Goal: Task Accomplishment & Management: Complete application form

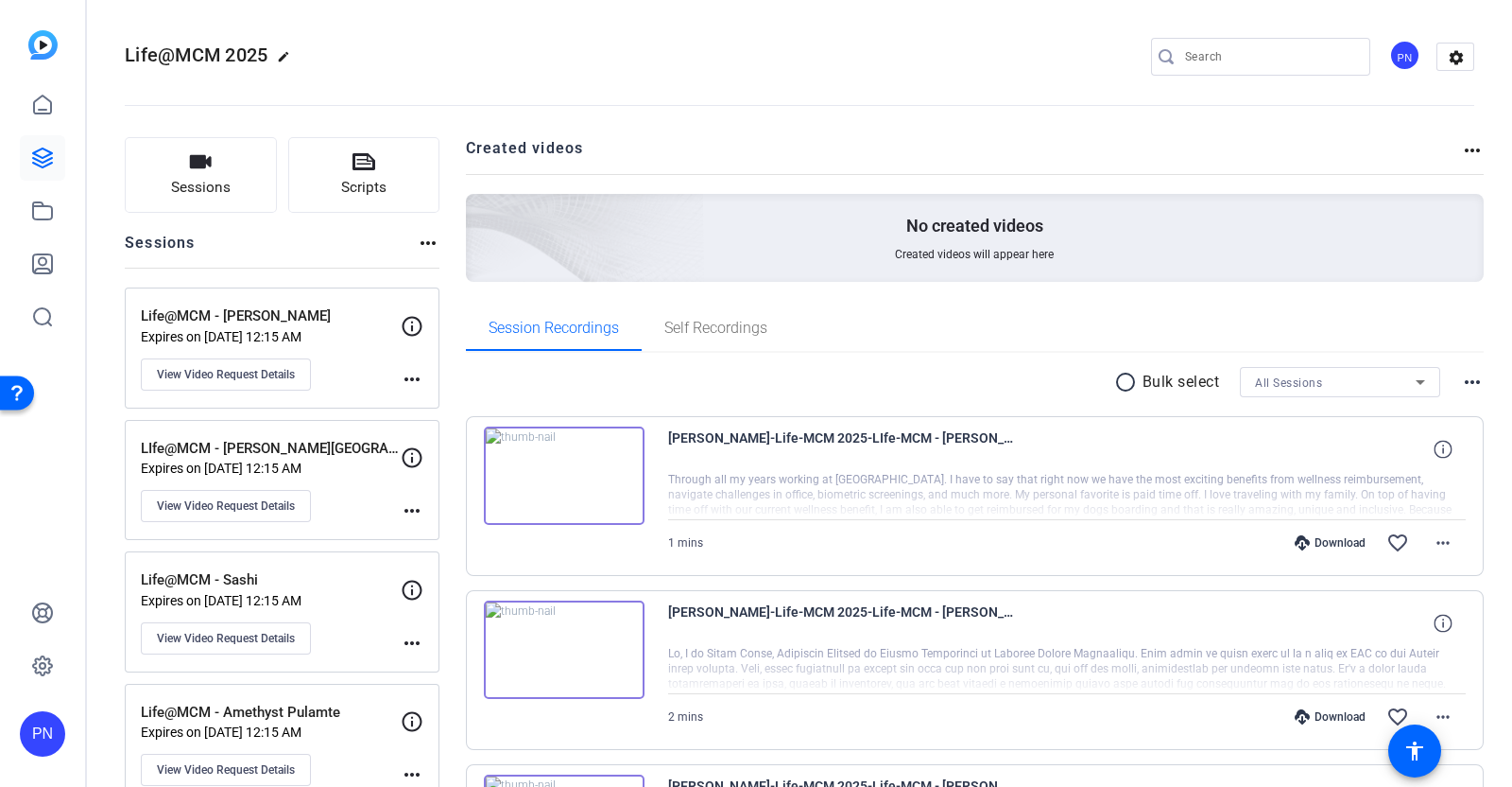
scroll to position [117, 0]
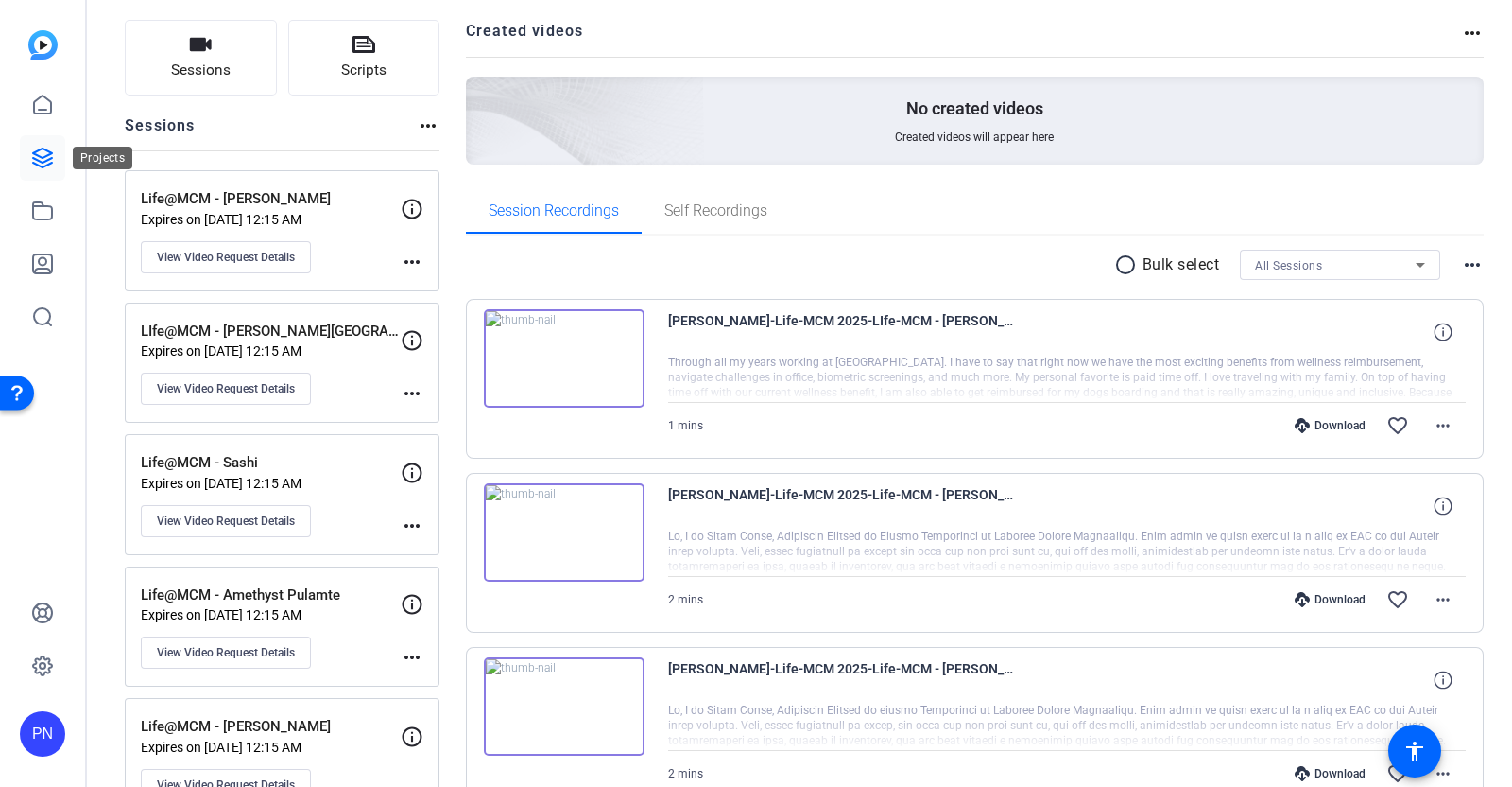
click at [49, 157] on icon at bounding box center [43, 158] width 23 height 23
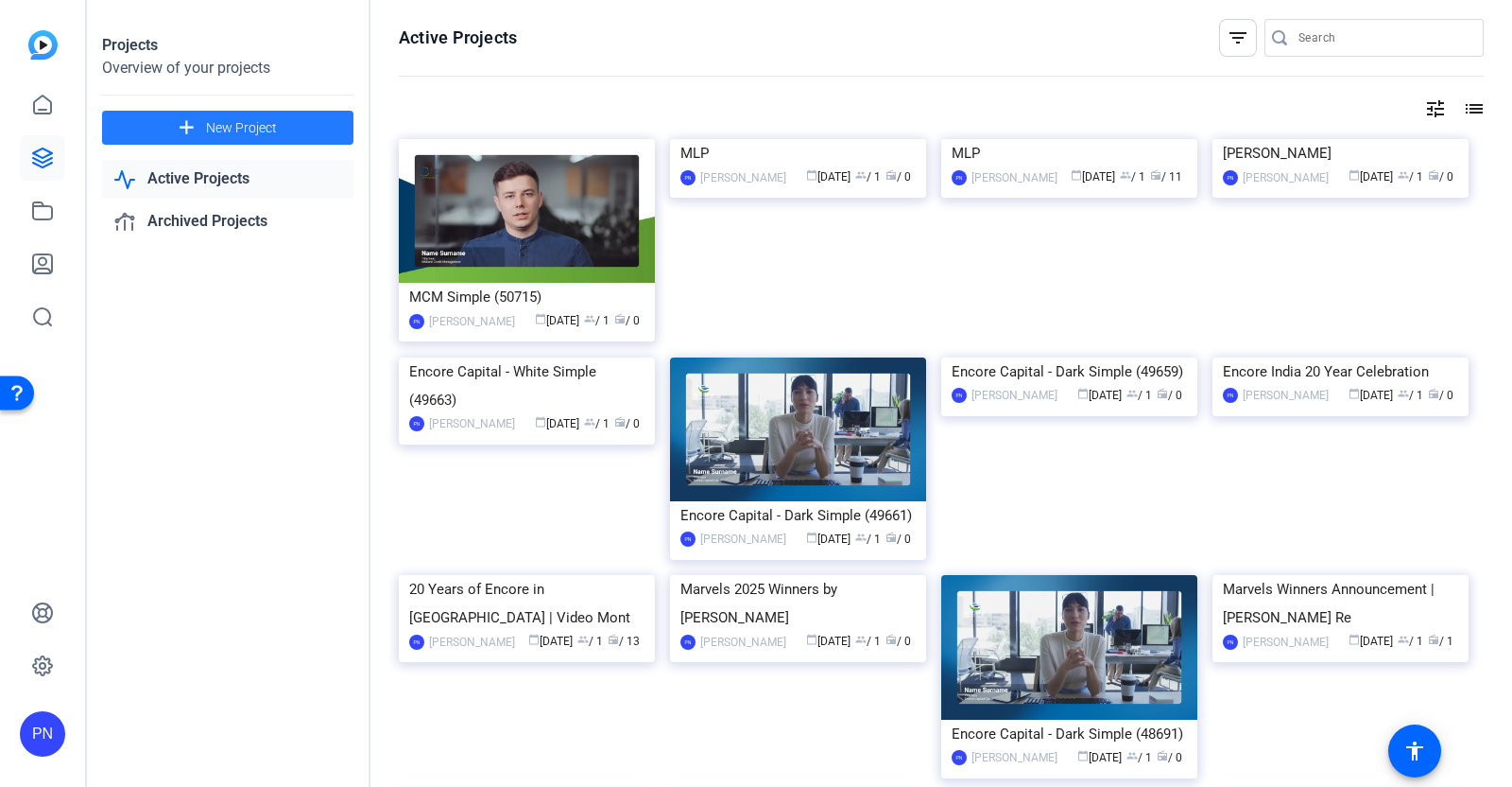
click at [239, 135] on span "New Project" at bounding box center [241, 128] width 71 height 20
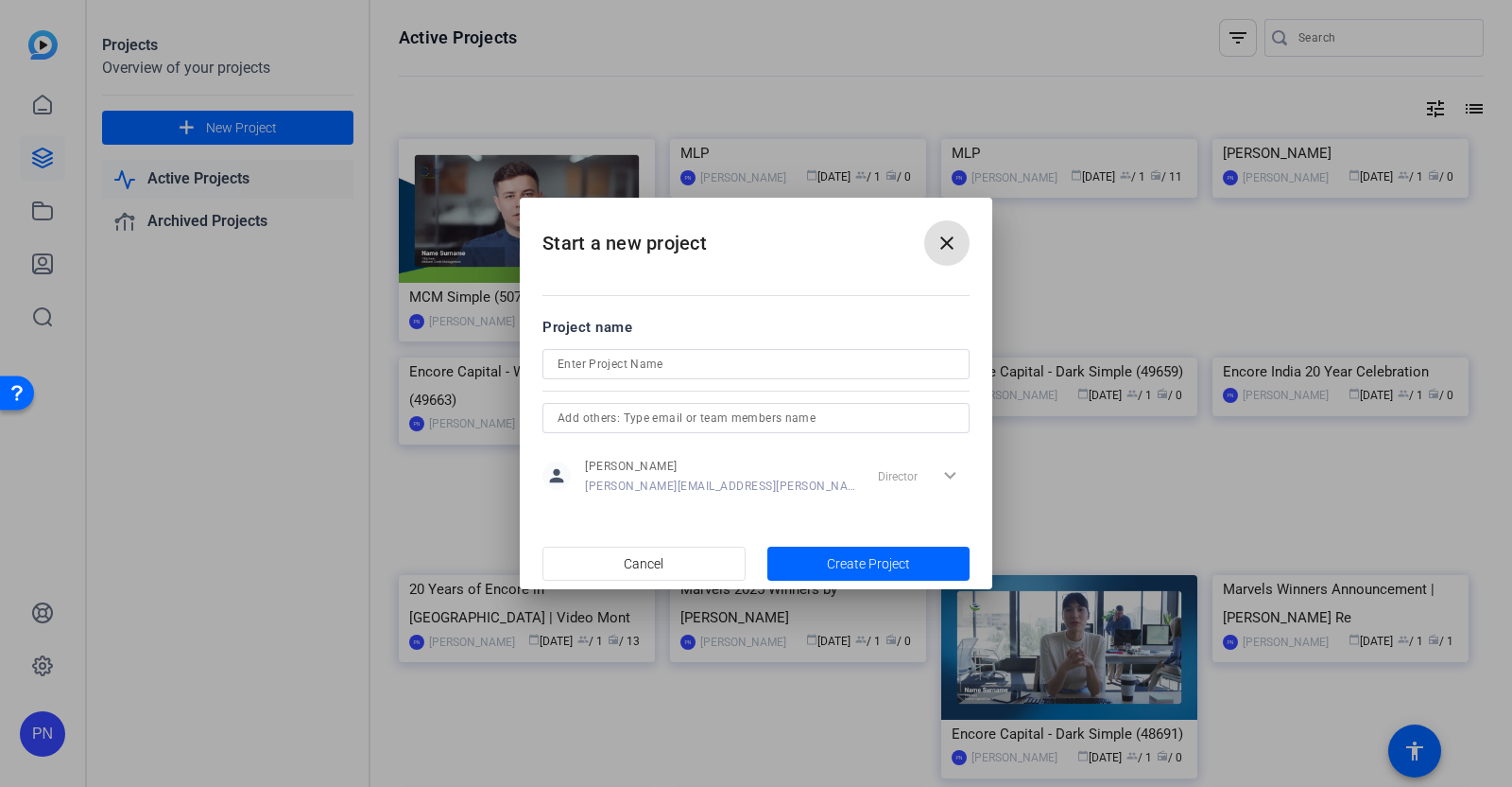
click at [669, 371] on input at bounding box center [756, 364] width 397 height 23
paste input "St. Cloud 20 Year Anniversary Celebration"
type input "St. Cloud 20 Year Anniversary Celebration"
click at [852, 565] on span "Create Project" at bounding box center [868, 564] width 83 height 20
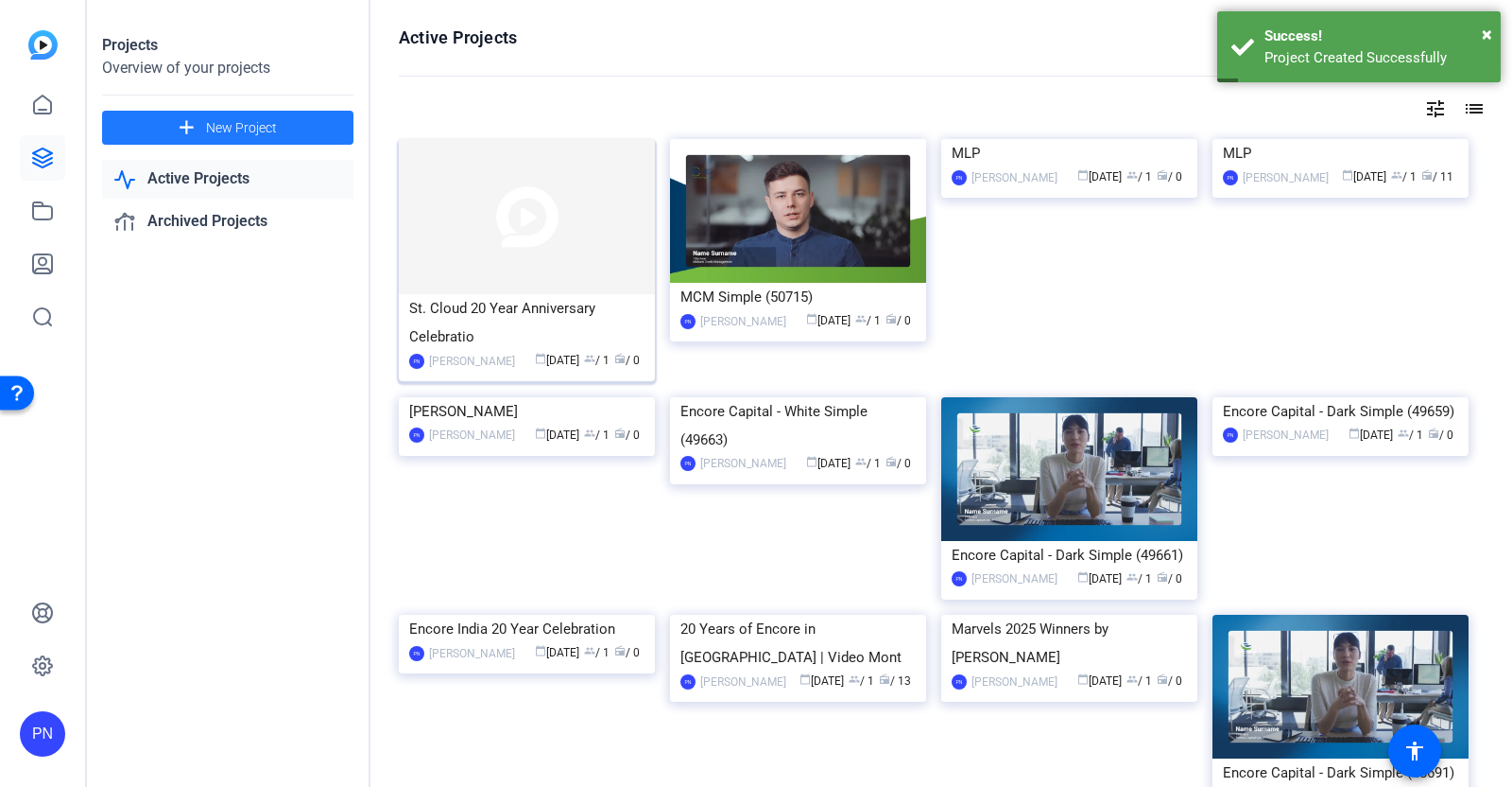
click at [538, 231] on img at bounding box center [526, 217] width 256 height 155
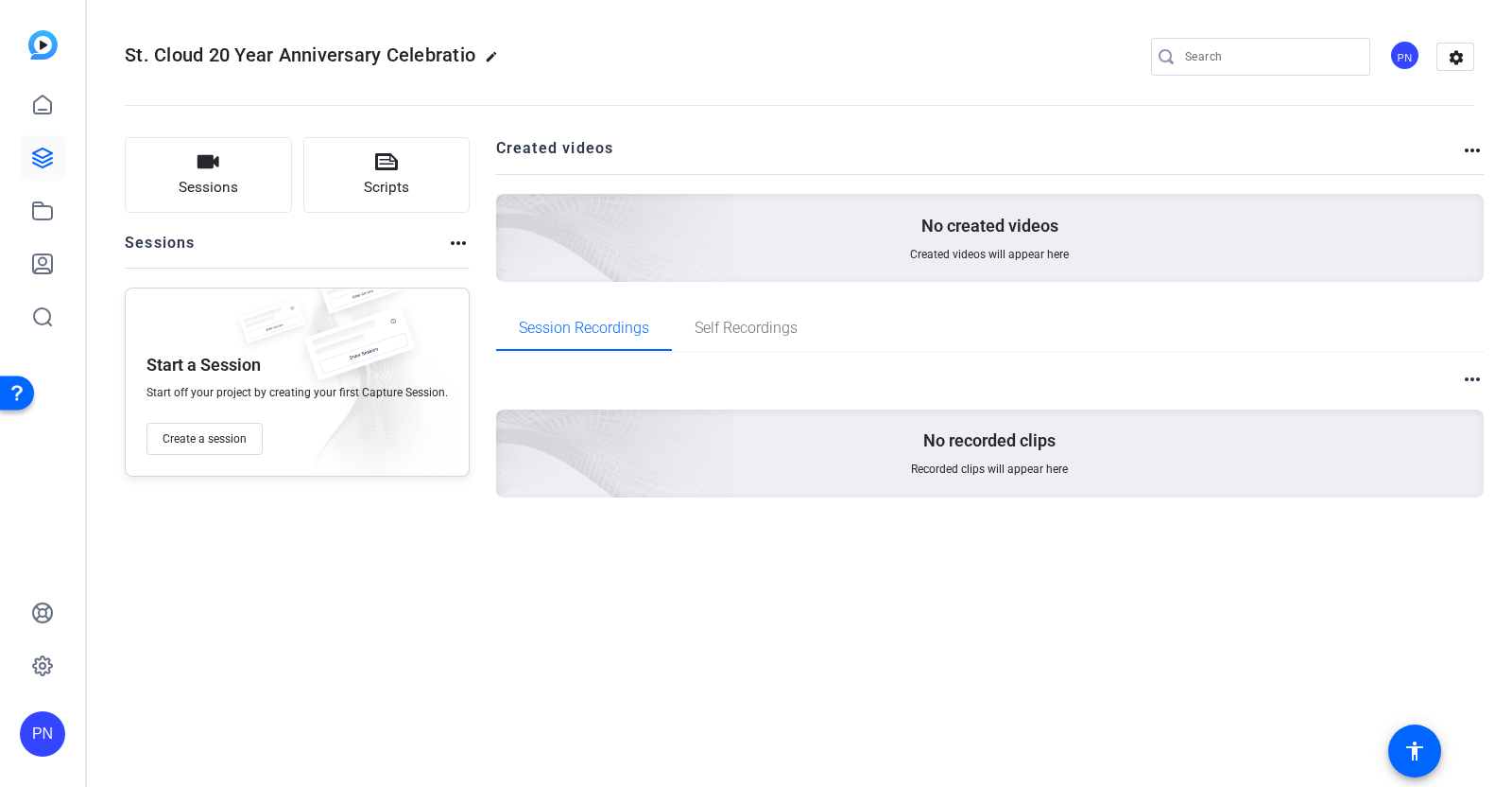
click at [493, 53] on mat-icon "edit" at bounding box center [496, 62] width 23 height 23
click at [255, 58] on input "St. Cloud 20 Year Anniversary Celebratio" at bounding box center [202, 57] width 124 height 23
type input "St. Cloud 20 Year Anniversary Celebration"
click at [296, 53] on span "check_circle" at bounding box center [295, 57] width 23 height 23
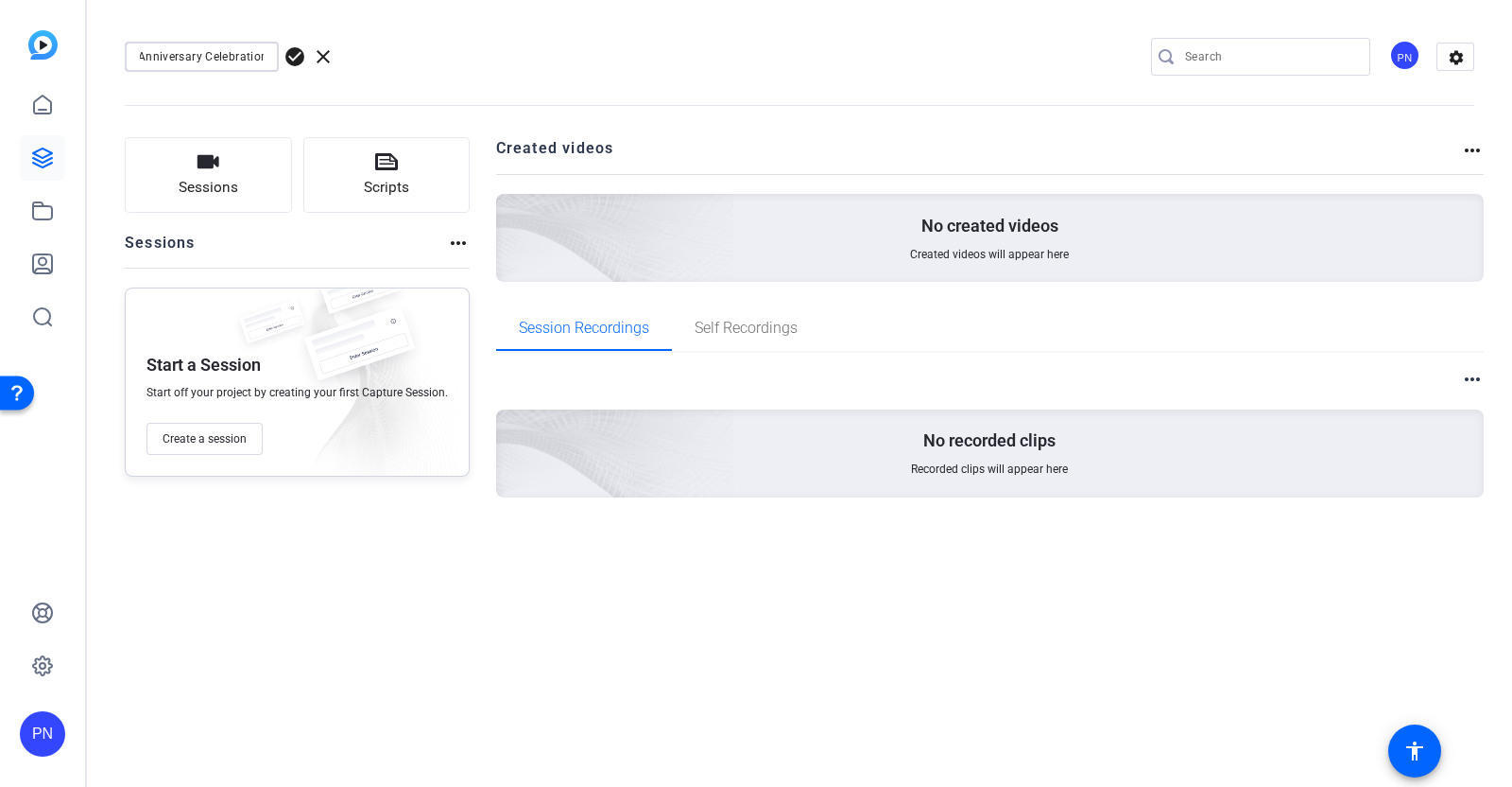
scroll to position [0, 0]
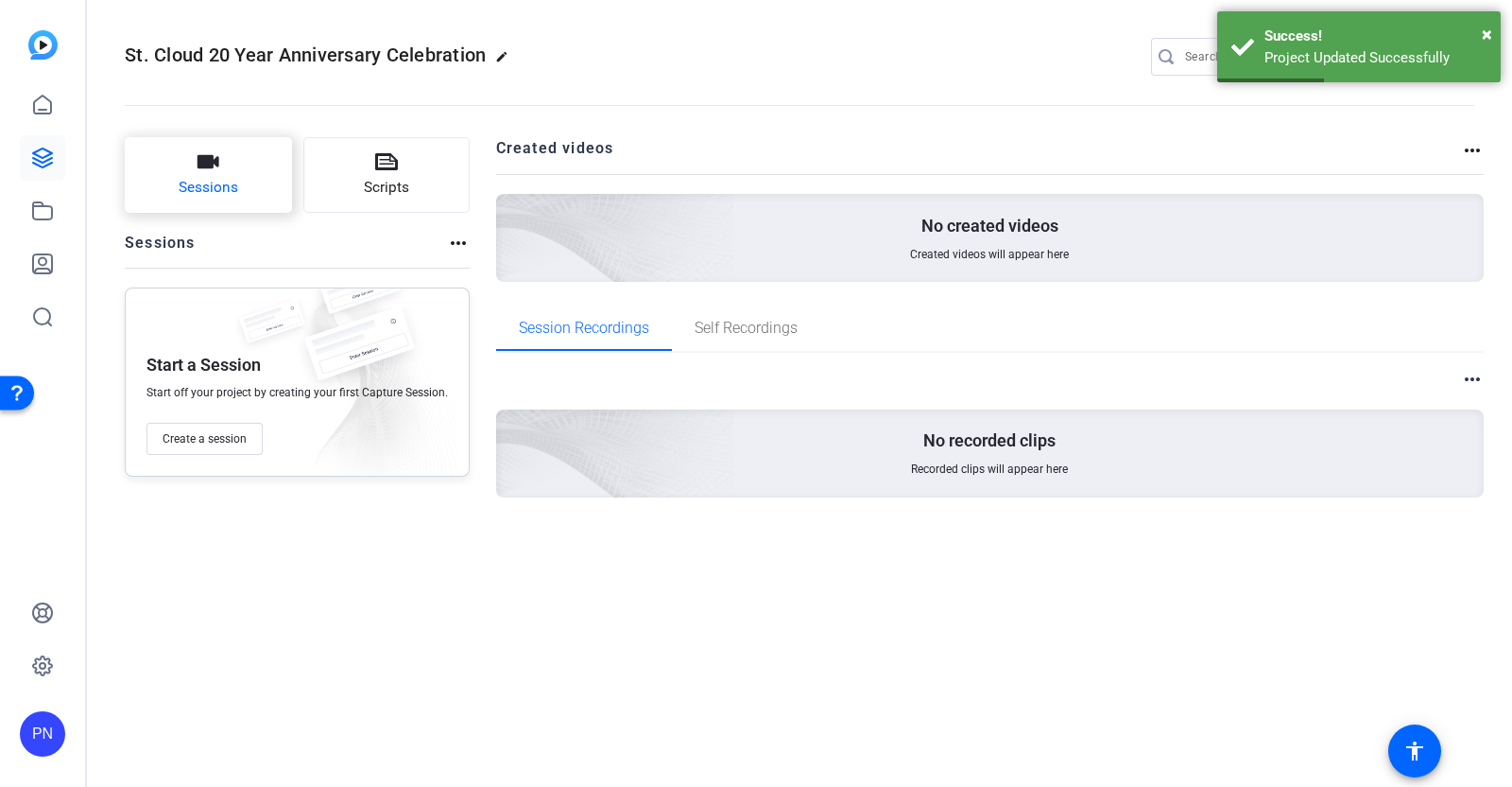
click at [208, 183] on span "Sessions" at bounding box center [208, 187] width 59 height 22
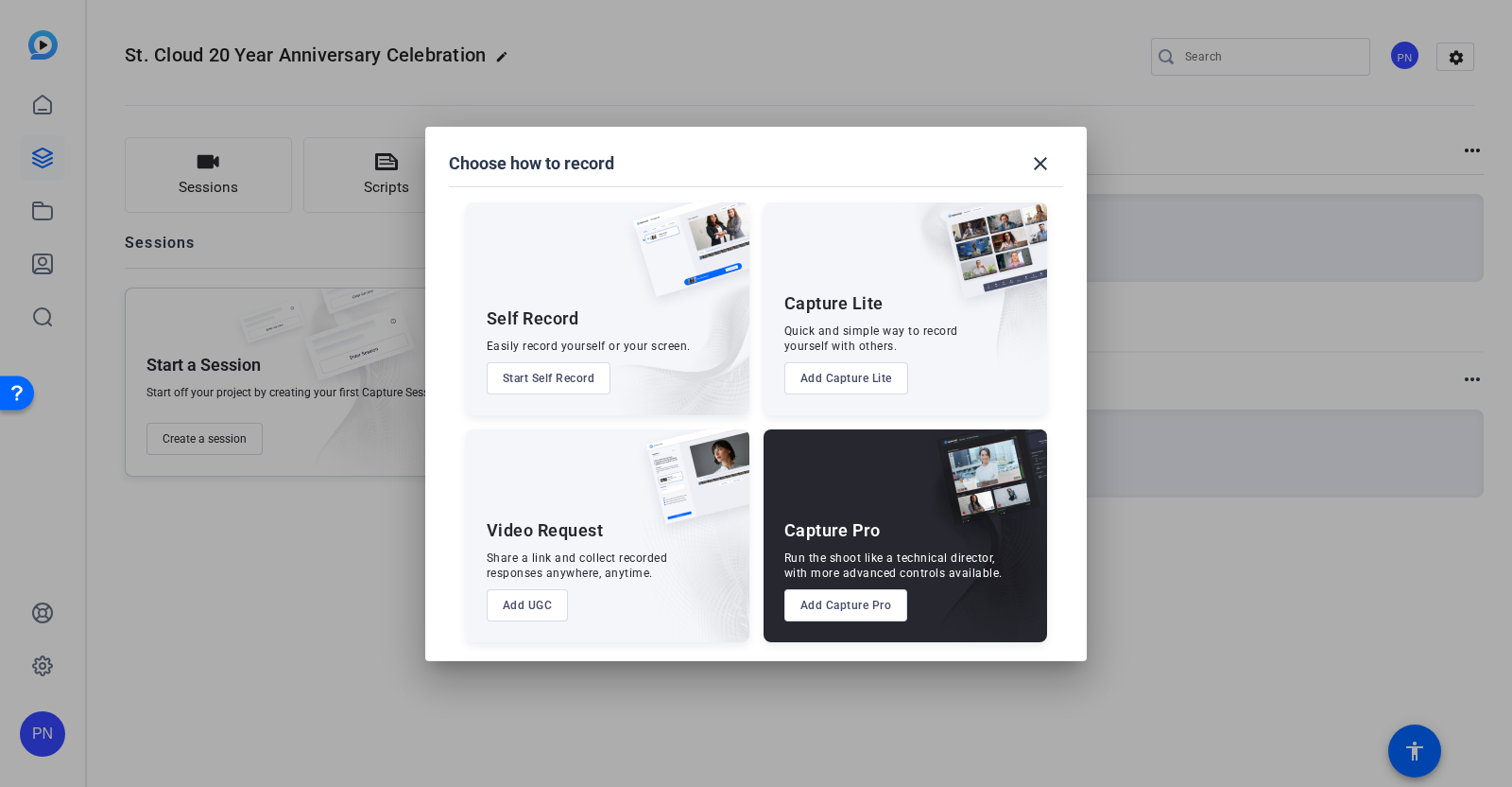
click at [534, 607] on button "Add UGC" at bounding box center [527, 605] width 82 height 32
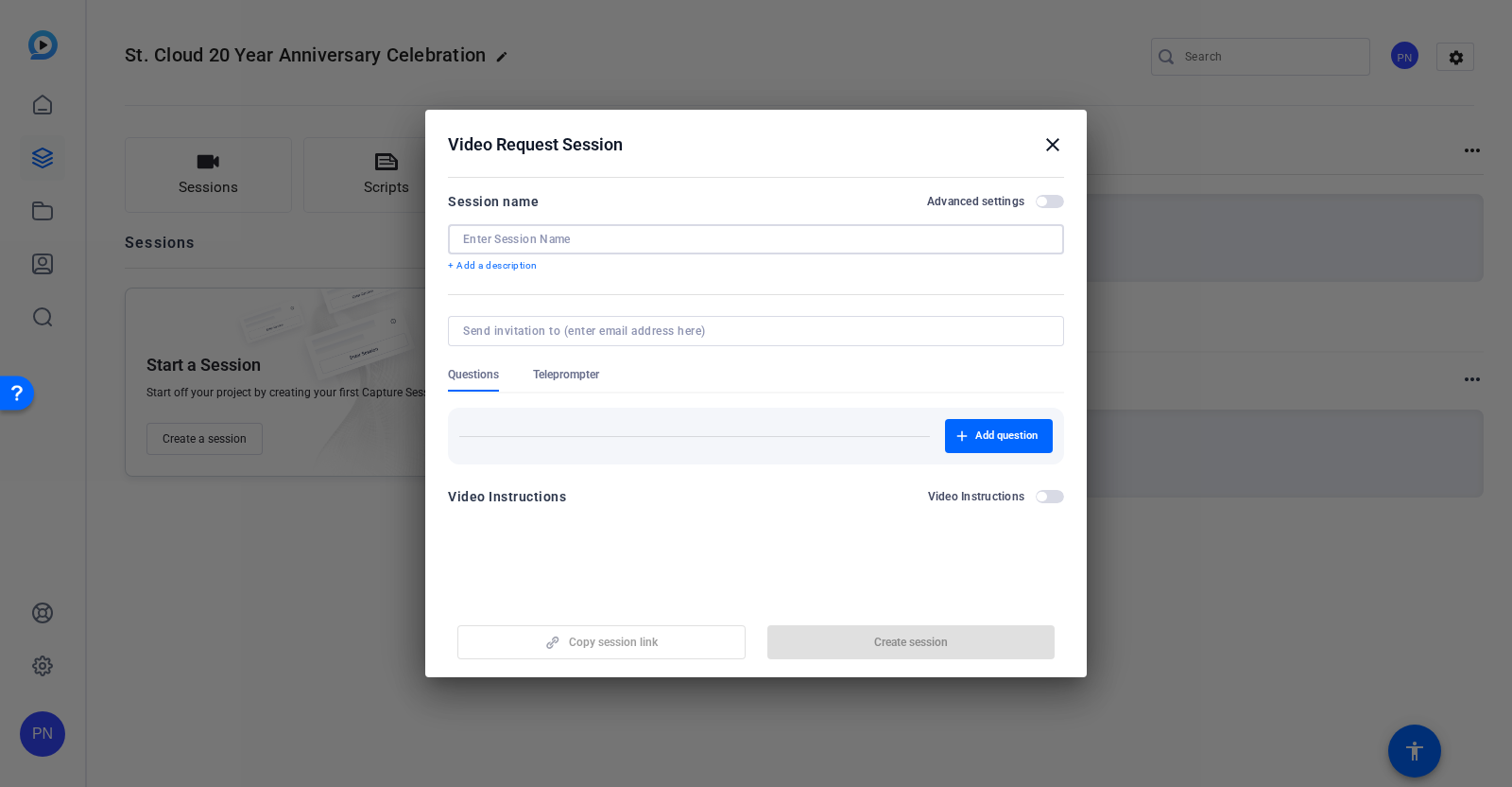
click at [592, 241] on input at bounding box center [756, 239] width 586 height 15
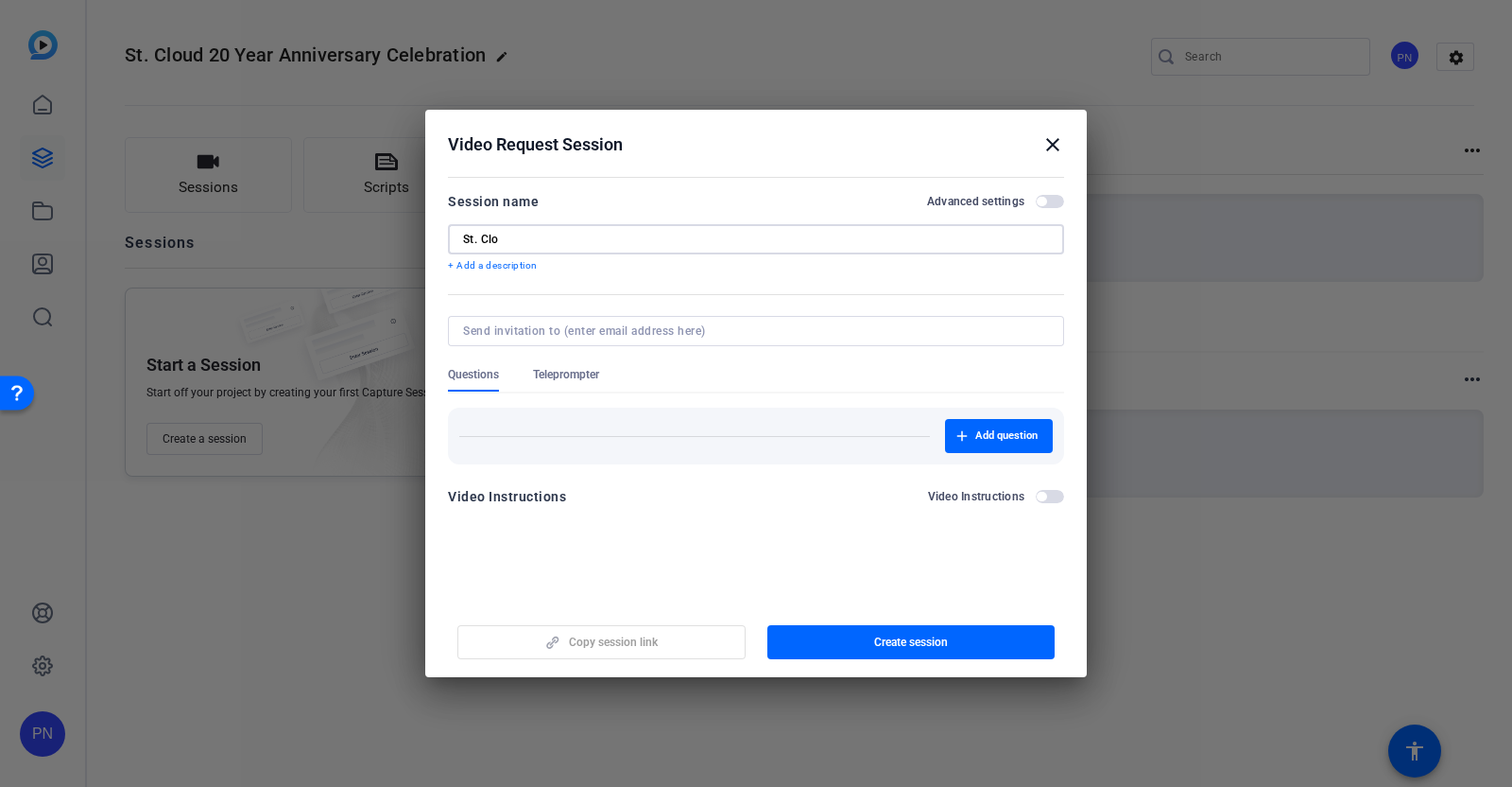
paste input "ud 20 Year Anniversary Celebration"
type input "St. Cloud 20 Year Anniversary Celebration"
click at [650, 332] on input at bounding box center [752, 331] width 579 height 15
click at [646, 333] on input at bounding box center [752, 331] width 579 height 15
paste input "[EMAIL_ADDRESS][DOMAIN_NAME]; [PERSON_NAME][EMAIL_ADDRESS][PERSON_NAME][DOMAIN_…"
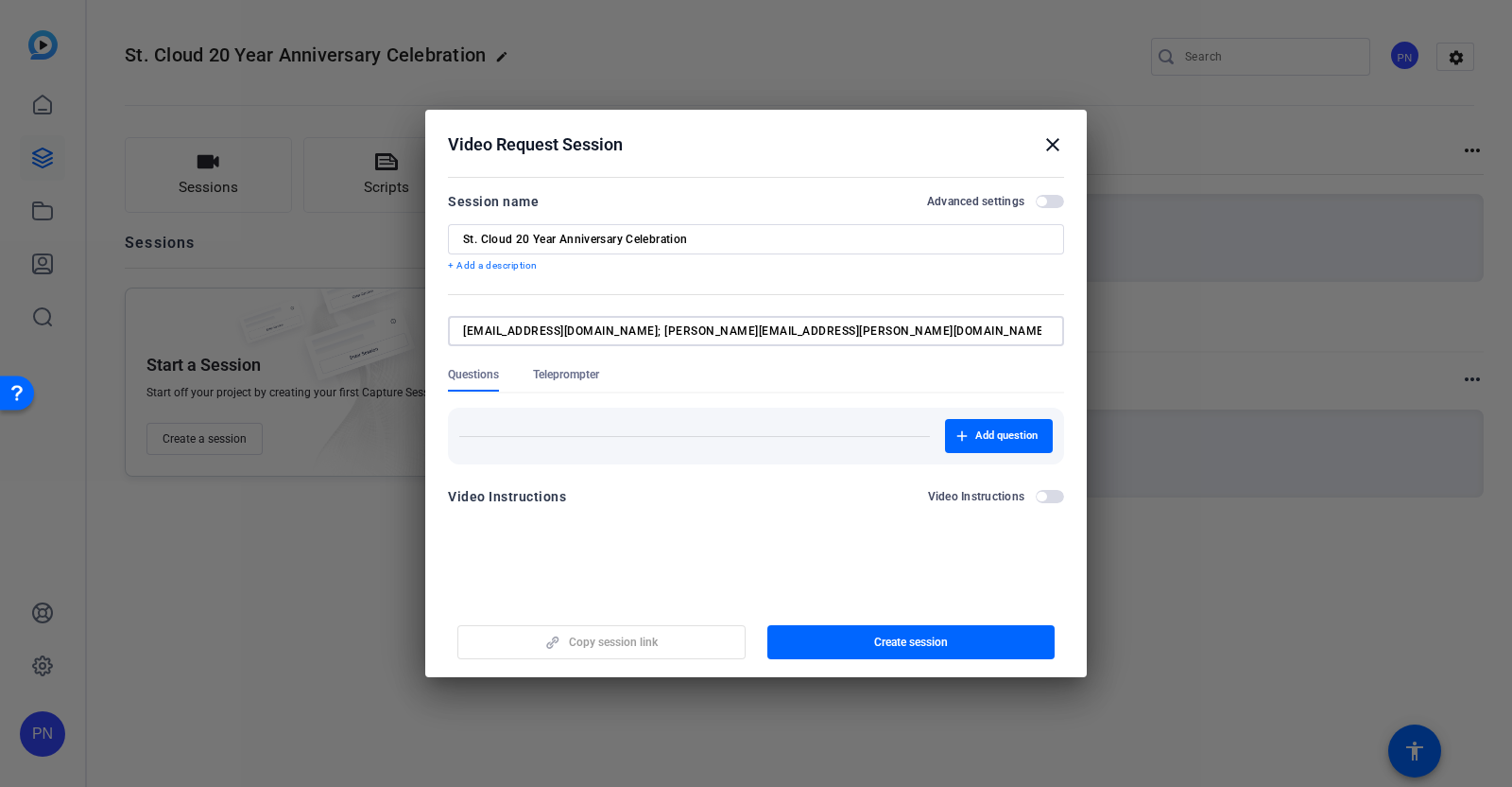
scroll to position [0, 1859]
type input "[EMAIL_ADDRESS][DOMAIN_NAME]; [PERSON_NAME][EMAIL_ADDRESS][PERSON_NAME][DOMAIN_…"
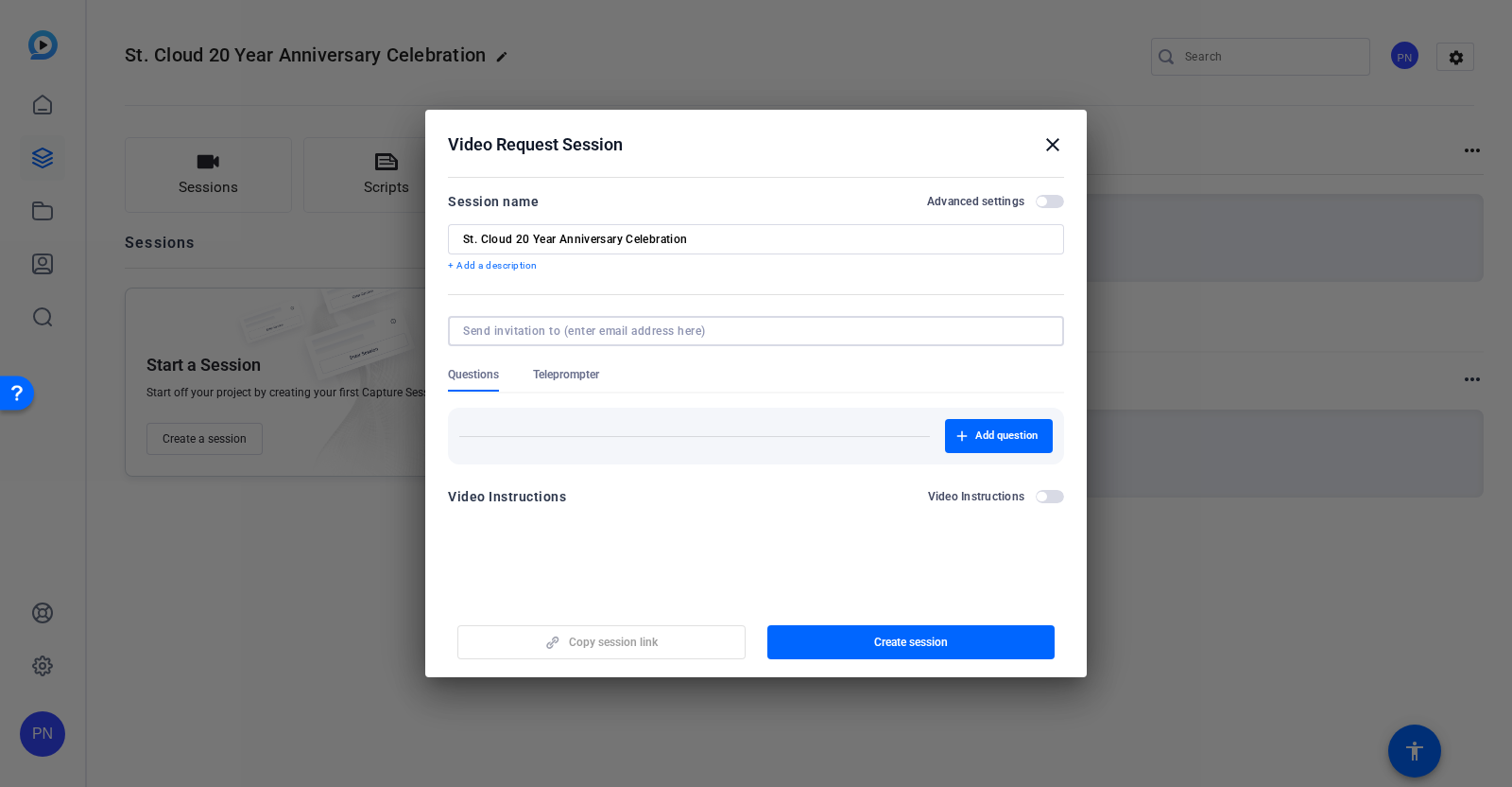
scroll to position [0, 0]
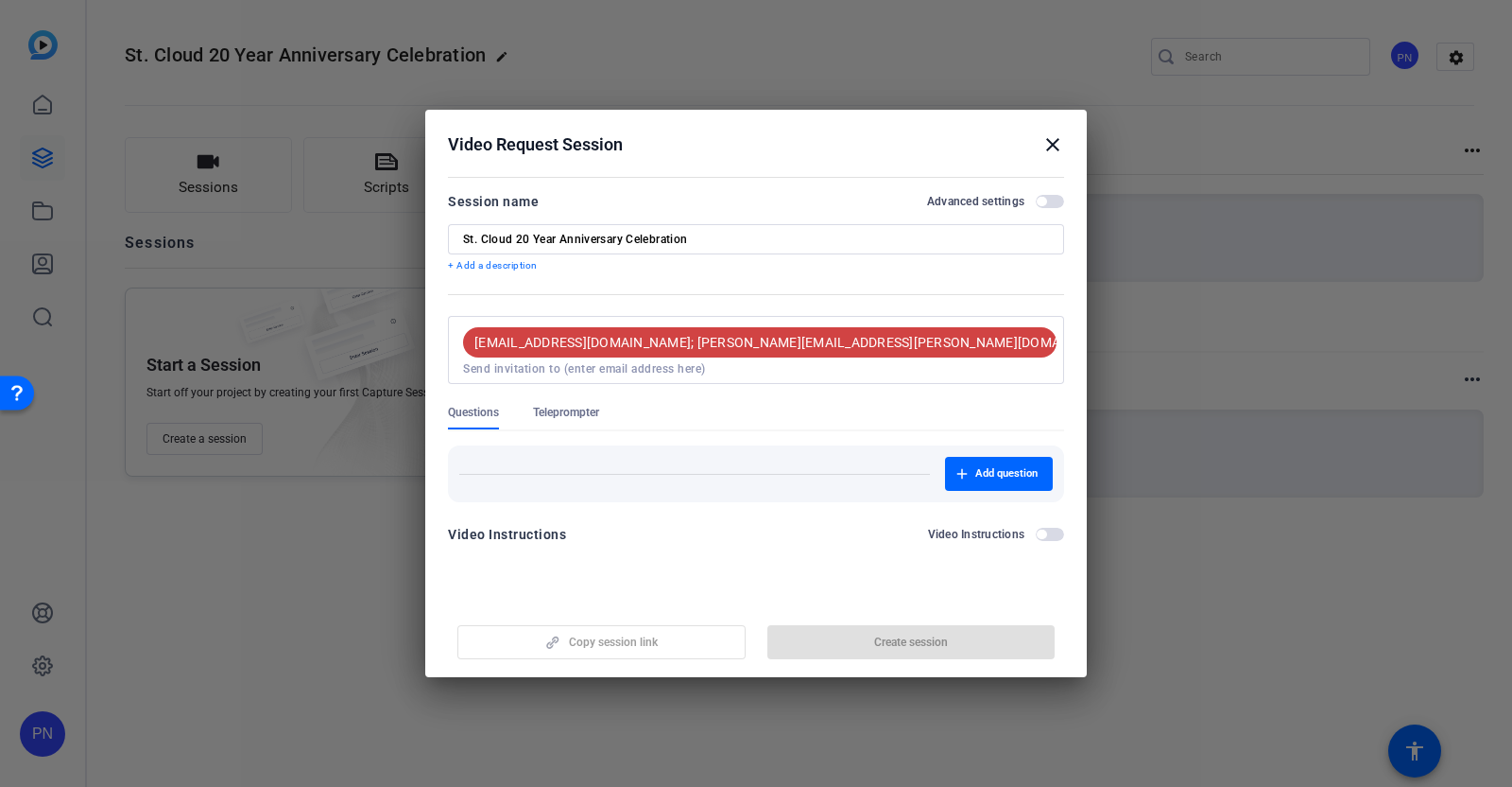
click at [1077, 483] on mat-dialog-content "Session name Advanced settings St. Cloud 20 Year Anniversary Celebration + Add …" at bounding box center [756, 374] width 662 height 406
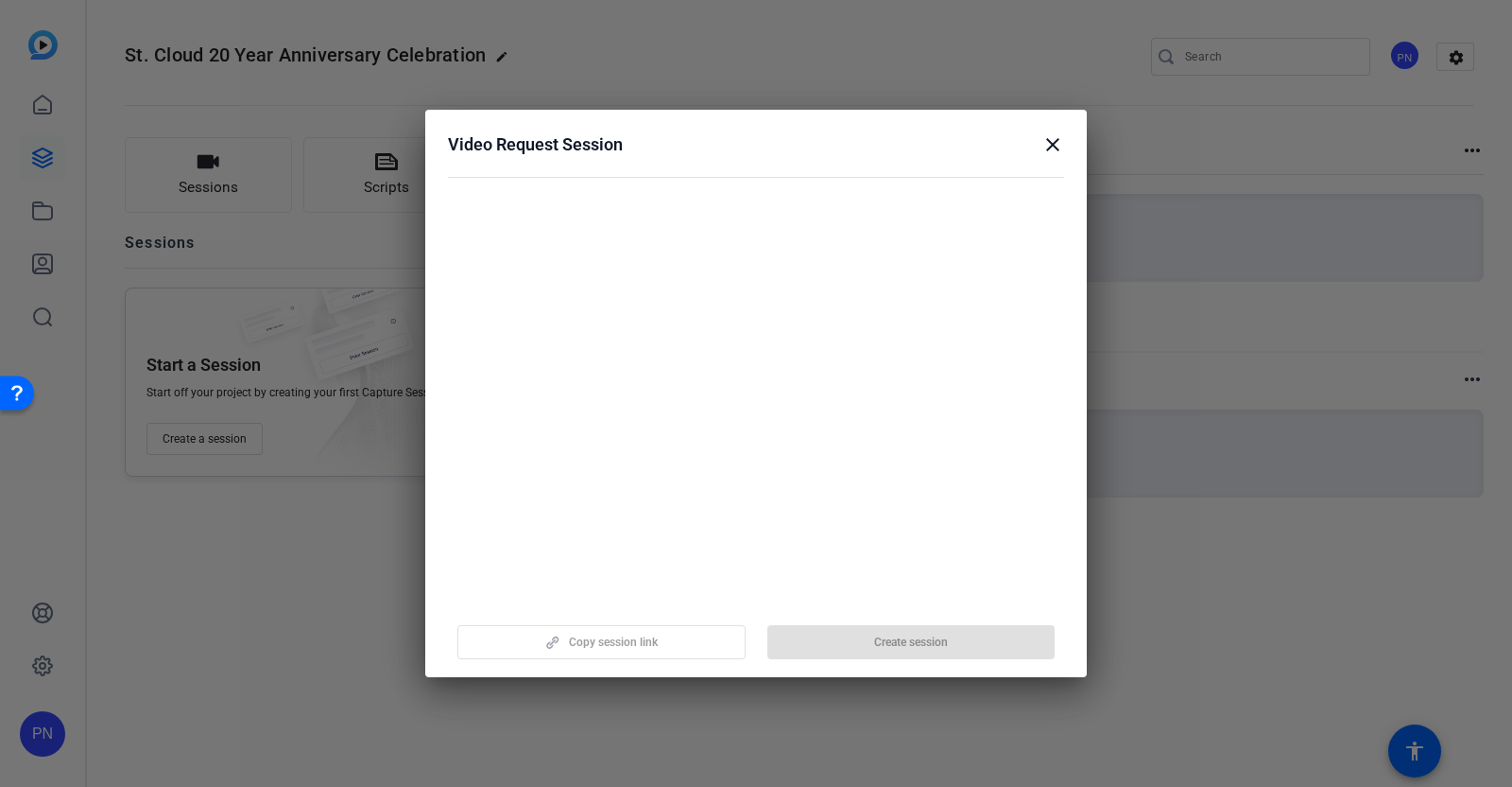
click at [1047, 141] on mat-icon "close" at bounding box center [1052, 145] width 23 height 23
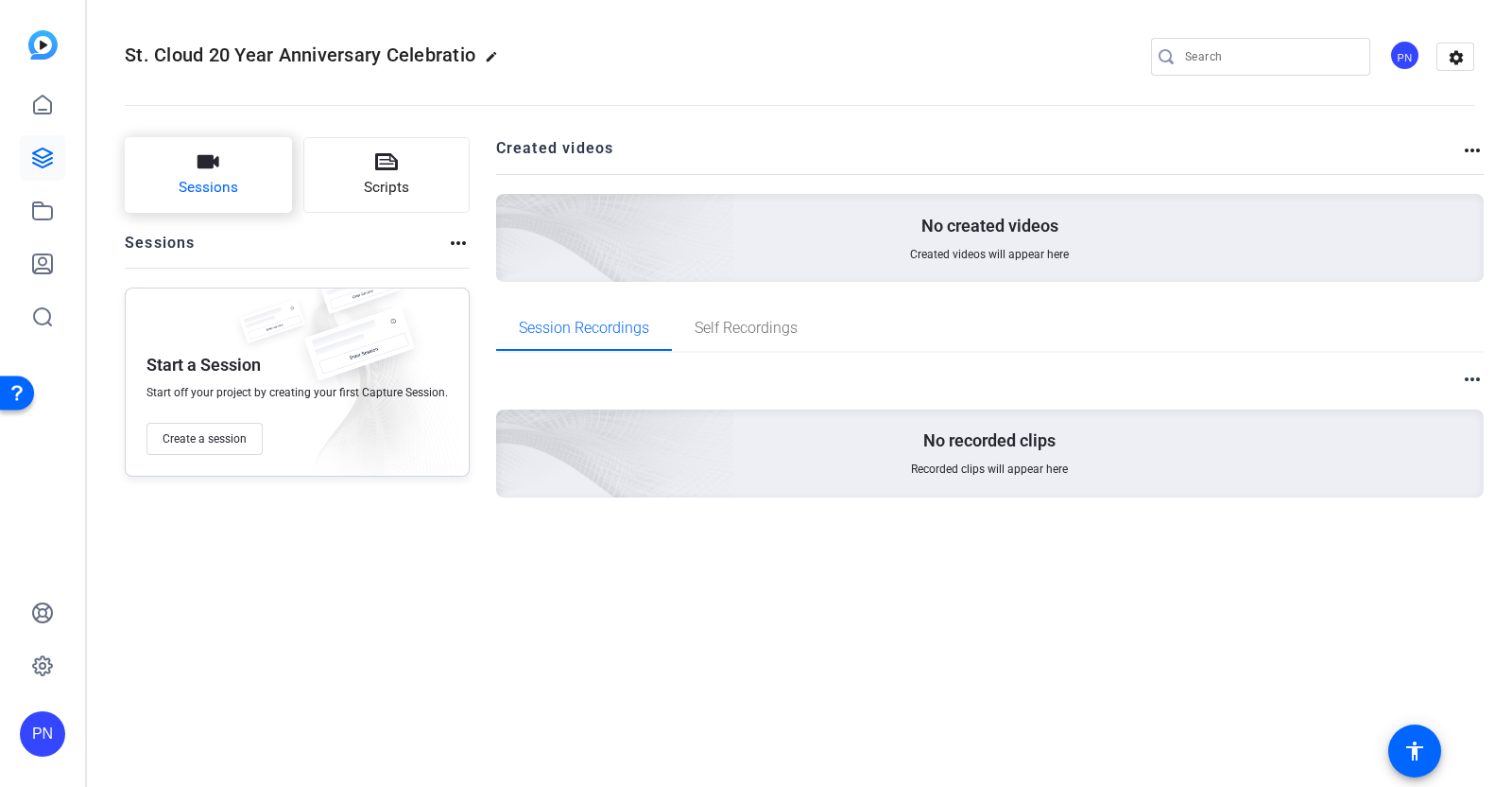
click at [226, 186] on span "Sessions" at bounding box center [208, 187] width 59 height 22
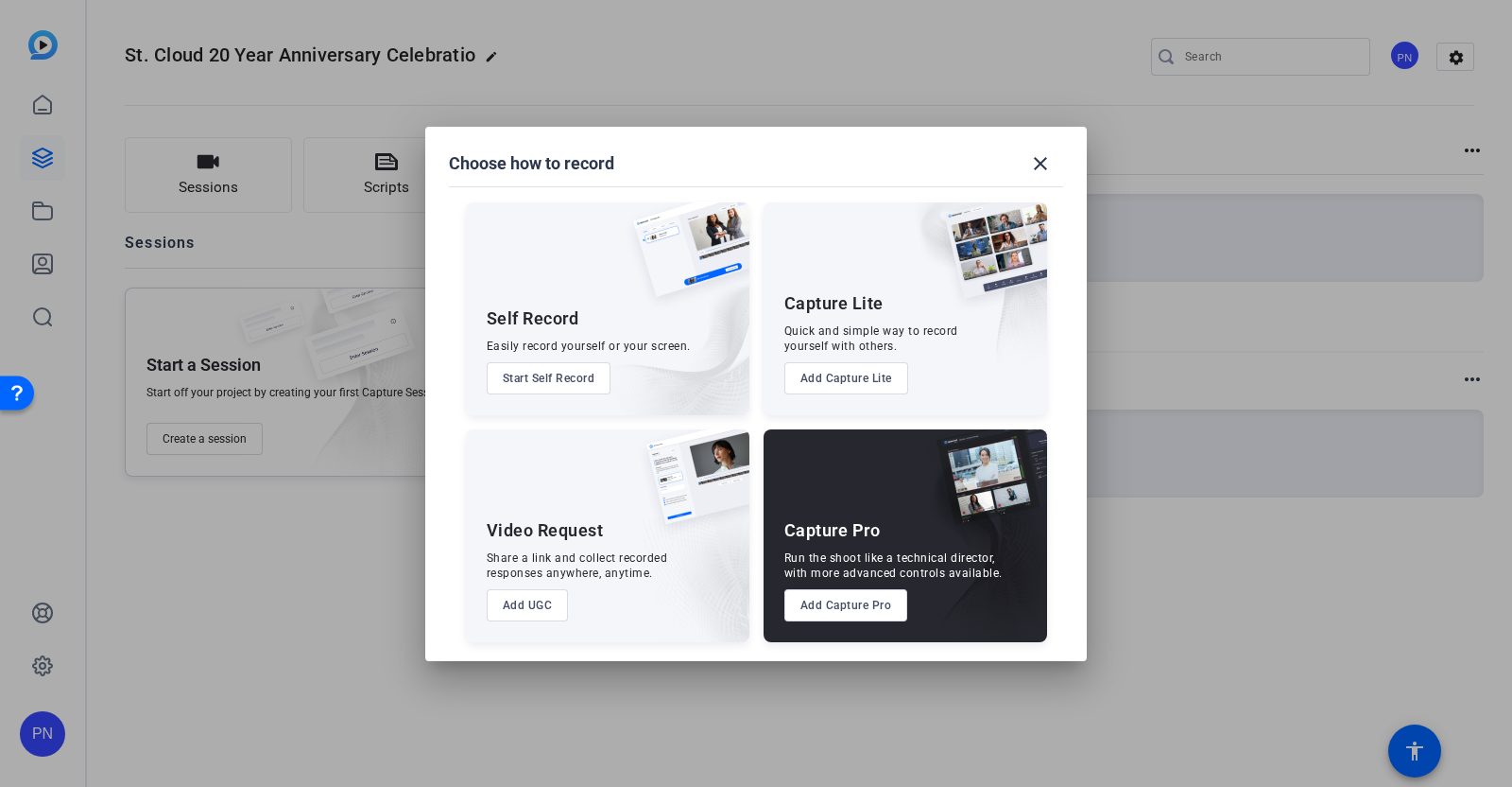
click at [524, 607] on button "Add UGC" at bounding box center [527, 605] width 82 height 32
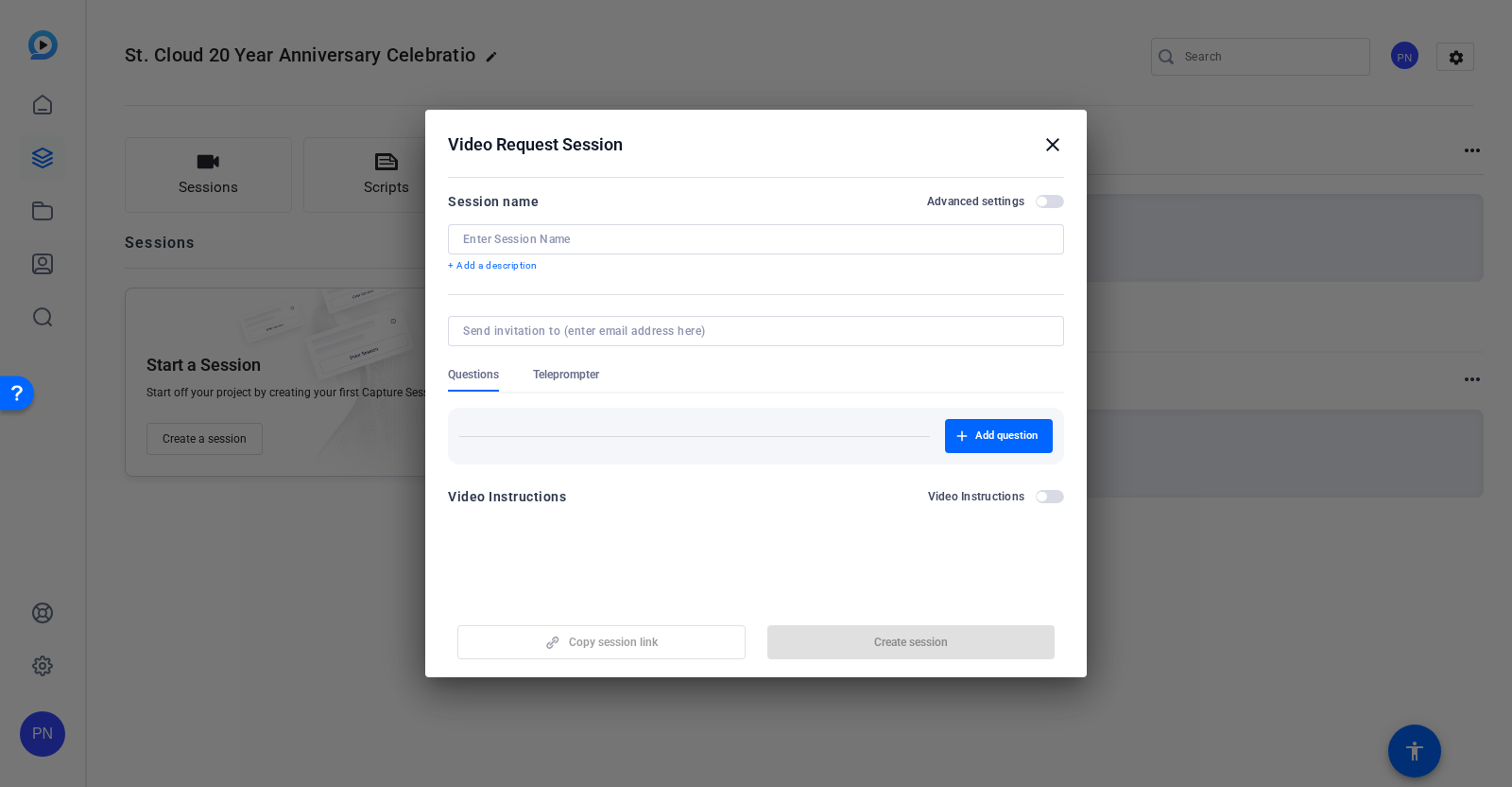
click at [572, 330] on input at bounding box center [752, 331] width 579 height 15
paste input "[EMAIL_ADDRESS][DOMAIN_NAME]; [PERSON_NAME][EMAIL_ADDRESS][PERSON_NAME][DOMAIN_…"
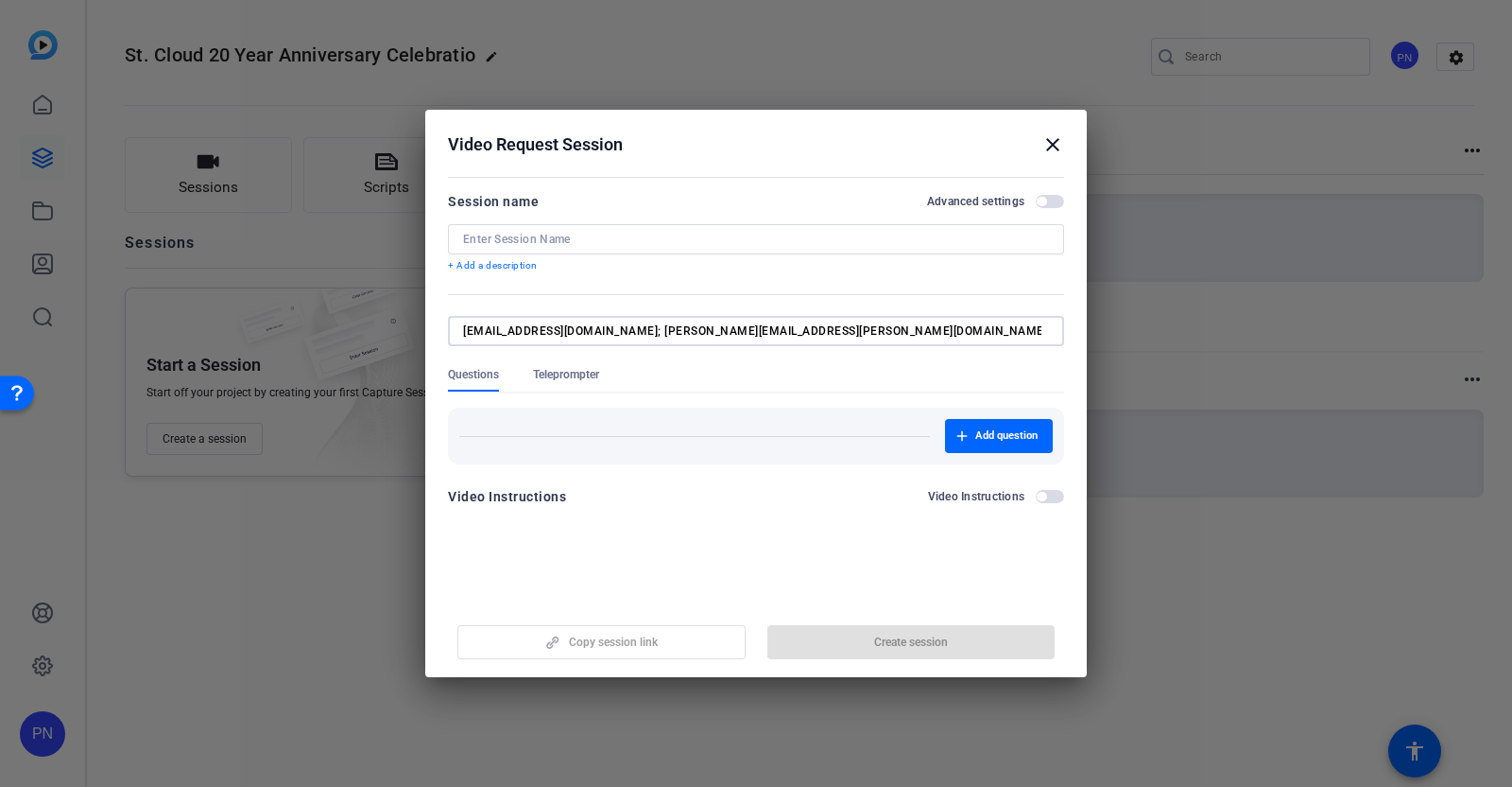
scroll to position [0, 1859]
click at [881, 325] on input "[EMAIL_ADDRESS][DOMAIN_NAME]; [PERSON_NAME][EMAIL_ADDRESS][PERSON_NAME][DOMAIN_…" at bounding box center [752, 331] width 579 height 15
type input "[EMAIL_ADDRESS][DOMAIN_NAME],[PERSON_NAME][EMAIL_ADDRESS][PERSON_NAME][DOMAIN_N…"
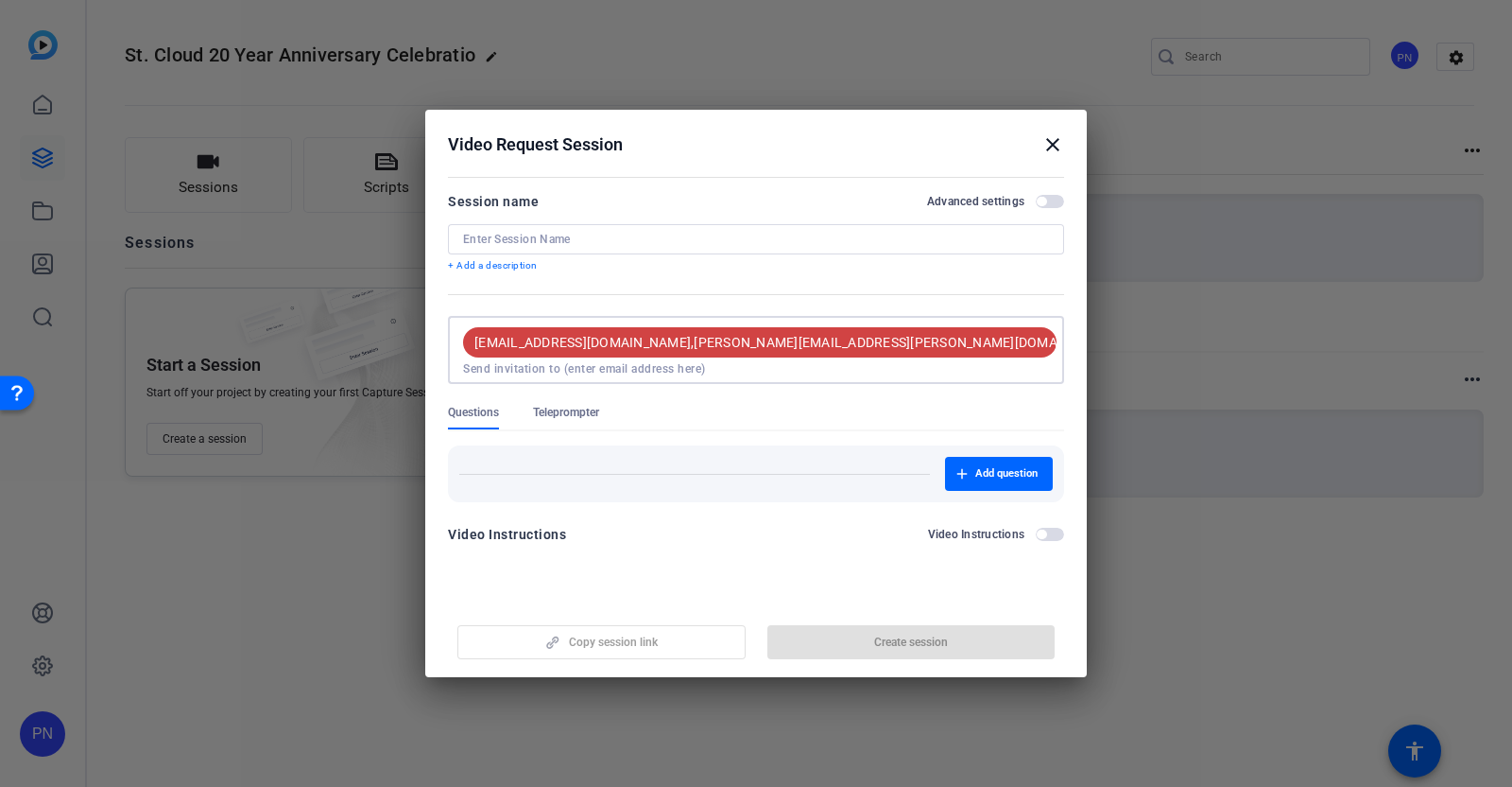
click at [629, 362] on input at bounding box center [756, 369] width 586 height 15
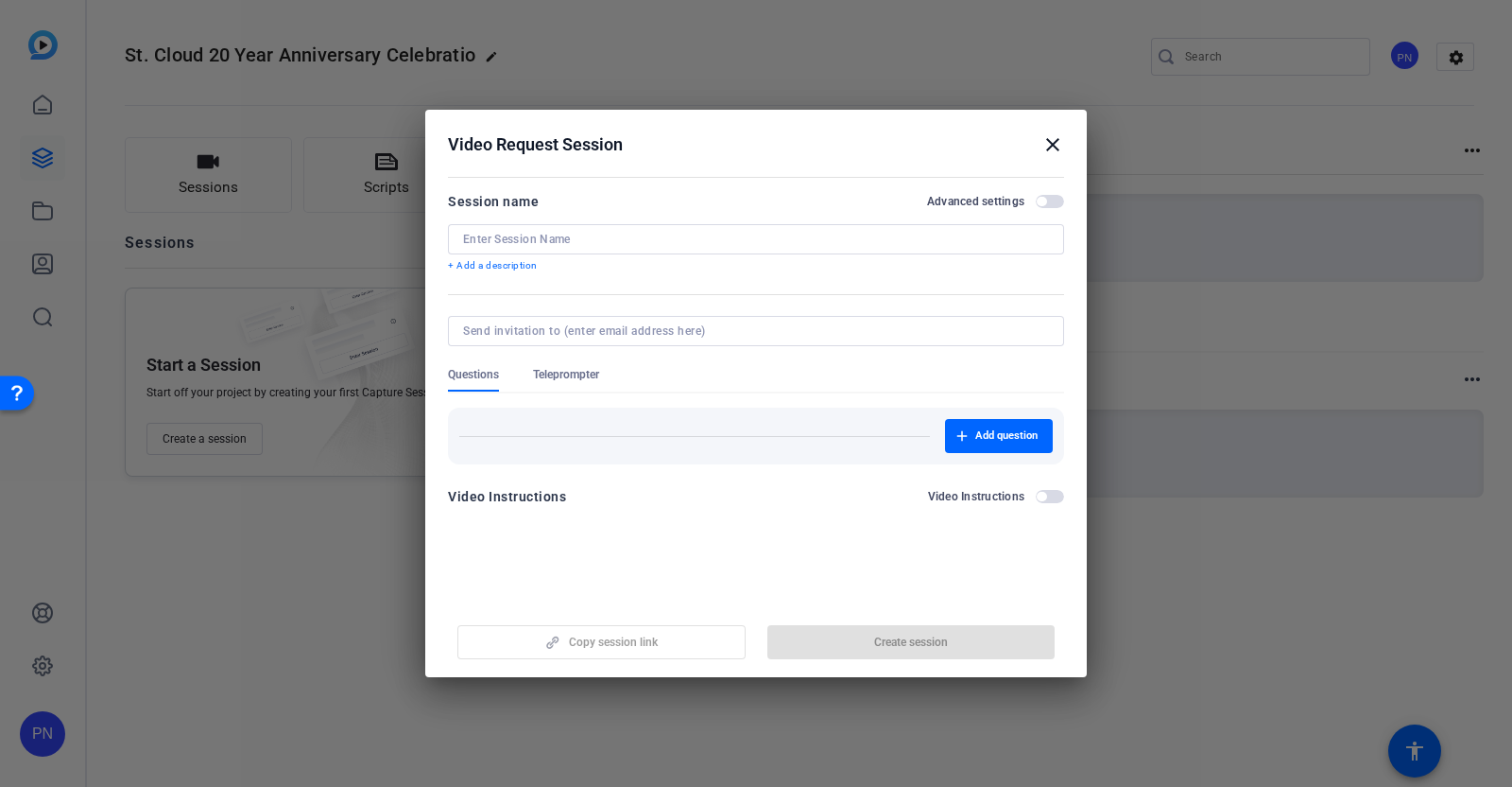
click at [660, 329] on input at bounding box center [752, 331] width 579 height 15
type input "[EMAIL_ADDRESS][DOMAIN_NAME]"
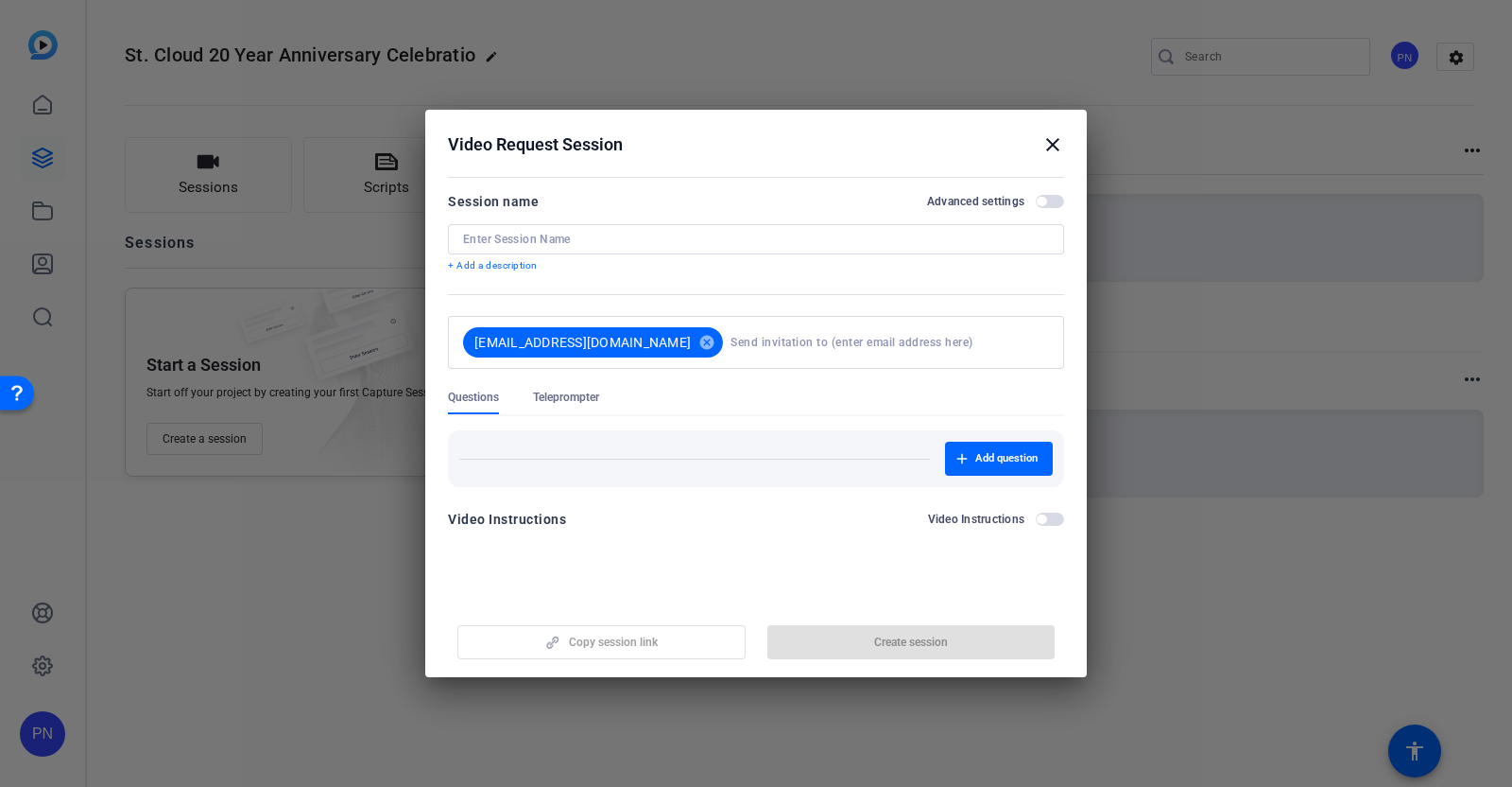
click at [984, 399] on div "Questions Teleprompter" at bounding box center [756, 402] width 616 height 25
click at [733, 344] on input at bounding box center [886, 342] width 311 height 38
click at [698, 340] on mat-icon "cancel" at bounding box center [707, 342] width 32 height 17
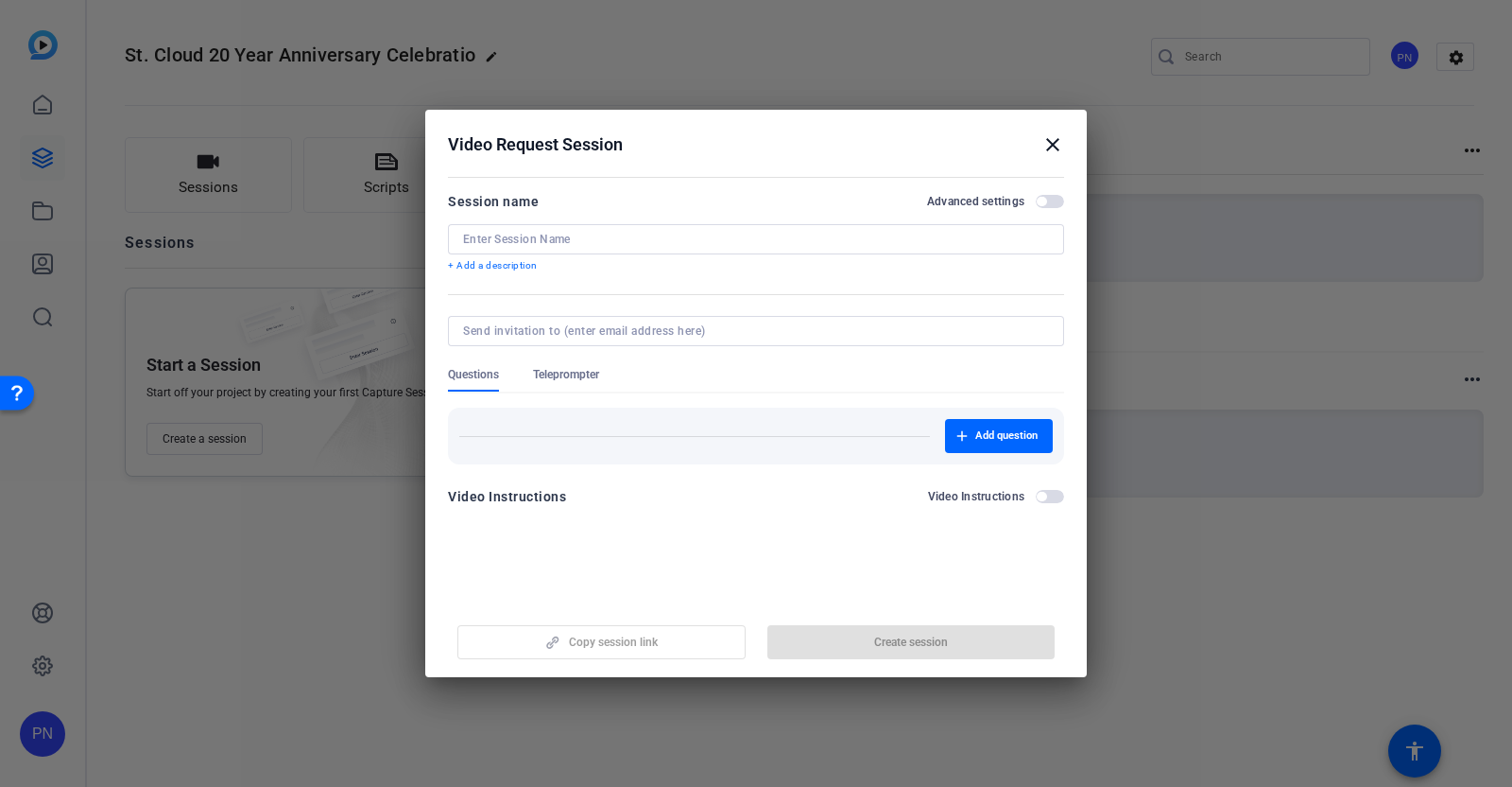
click at [621, 329] on input at bounding box center [752, 331] width 579 height 15
type input "[EMAIL_ADDRESS][DOMAIN_NAME]"
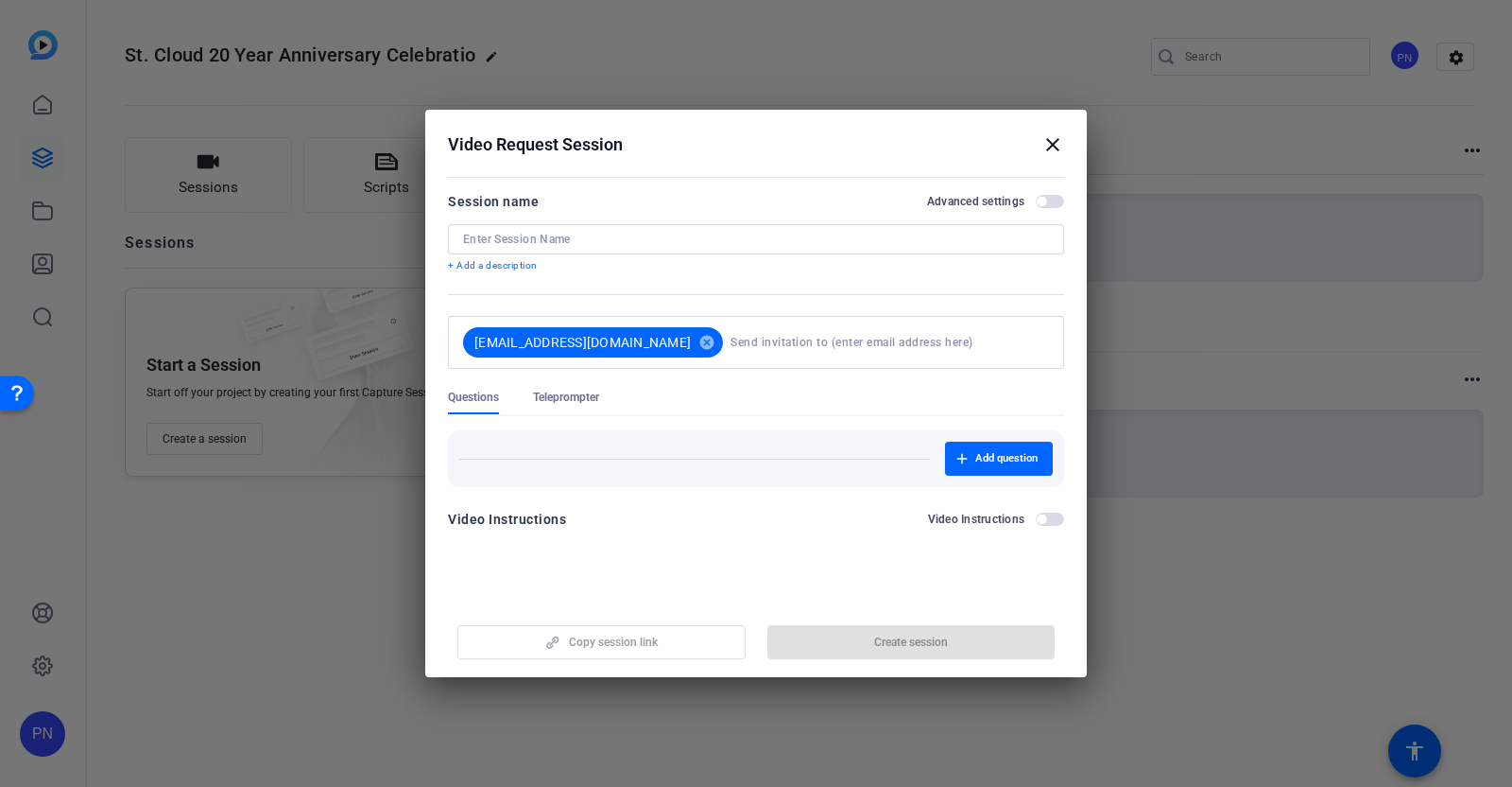
click at [699, 406] on div "Questions Teleprompter" at bounding box center [756, 402] width 616 height 25
click at [775, 342] on input at bounding box center [886, 342] width 311 height 38
paste input "[PERSON_NAME][EMAIL_ADDRESS][PERSON_NAME][DOMAIN_NAME]"
type input "[PERSON_NAME][EMAIL_ADDRESS][PERSON_NAME][DOMAIN_NAME]"
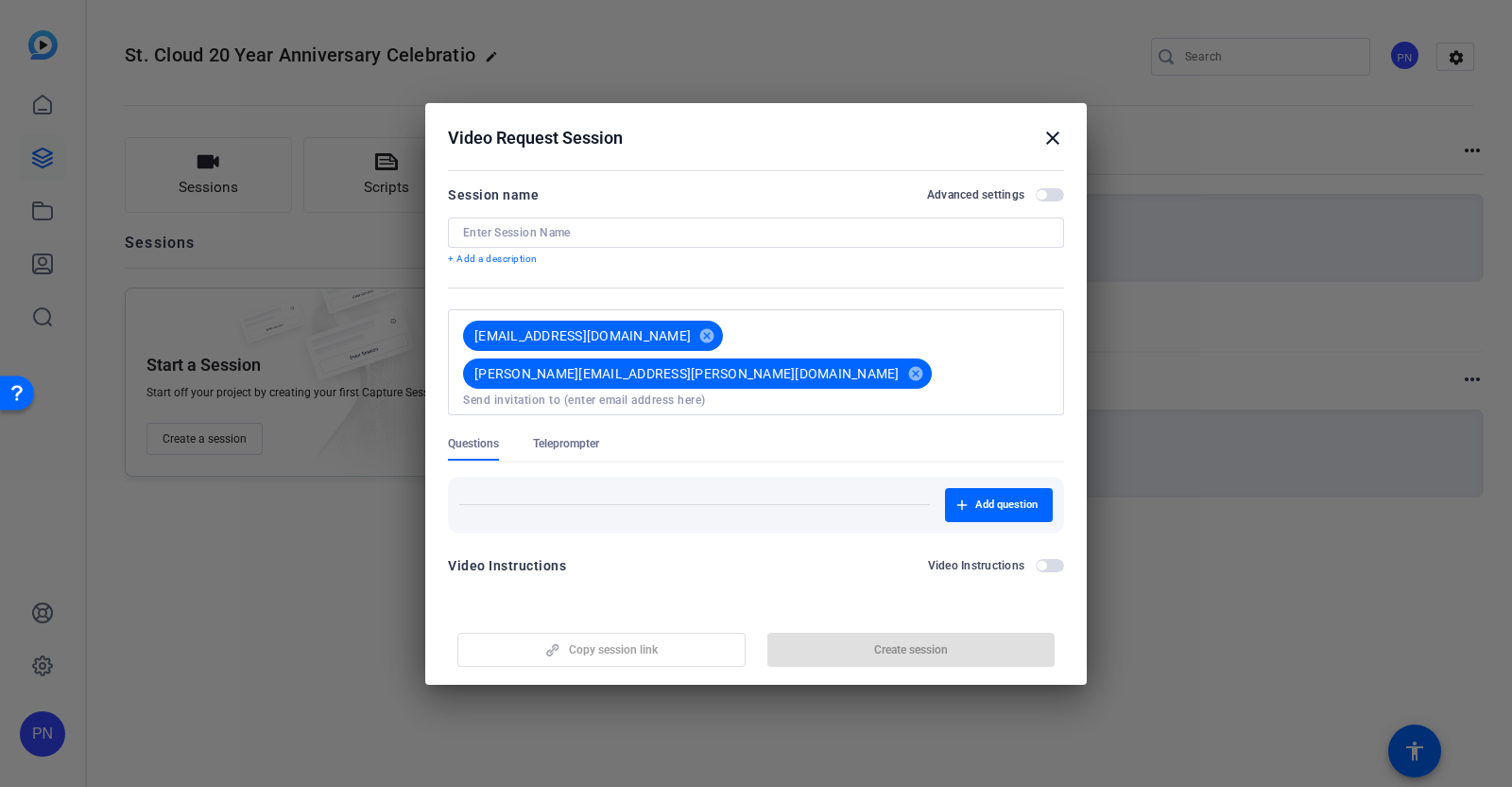
click at [818, 436] on div "Questions Teleprompter" at bounding box center [756, 448] width 616 height 25
click at [931, 365] on mat-icon "cancel" at bounding box center [916, 374] width 32 height 17
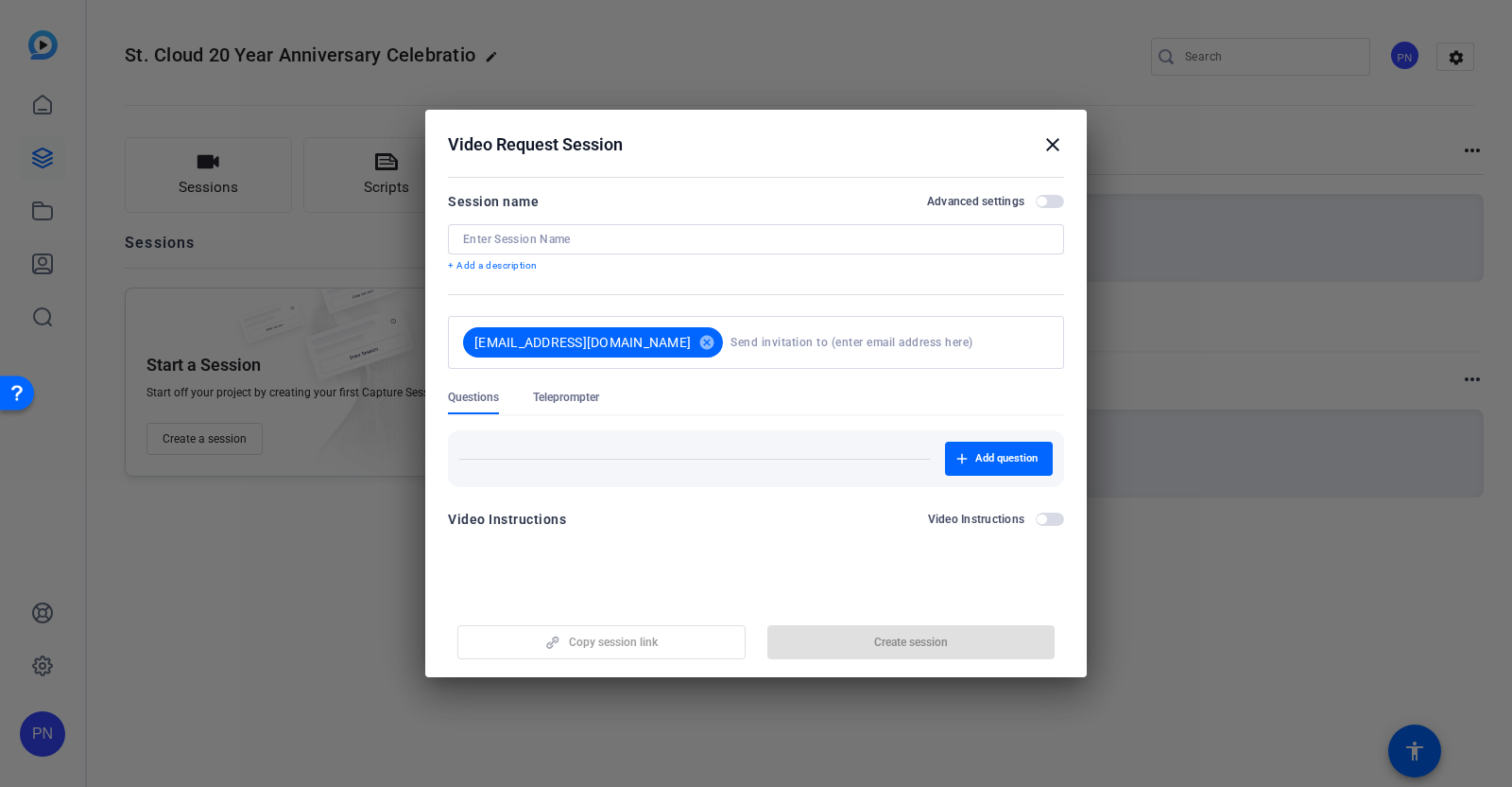
click at [800, 342] on input at bounding box center [886, 342] width 311 height 38
type input "[PERSON_NAME][EMAIL_ADDRESS][PERSON_NAME][DOMAIN_NAME]"
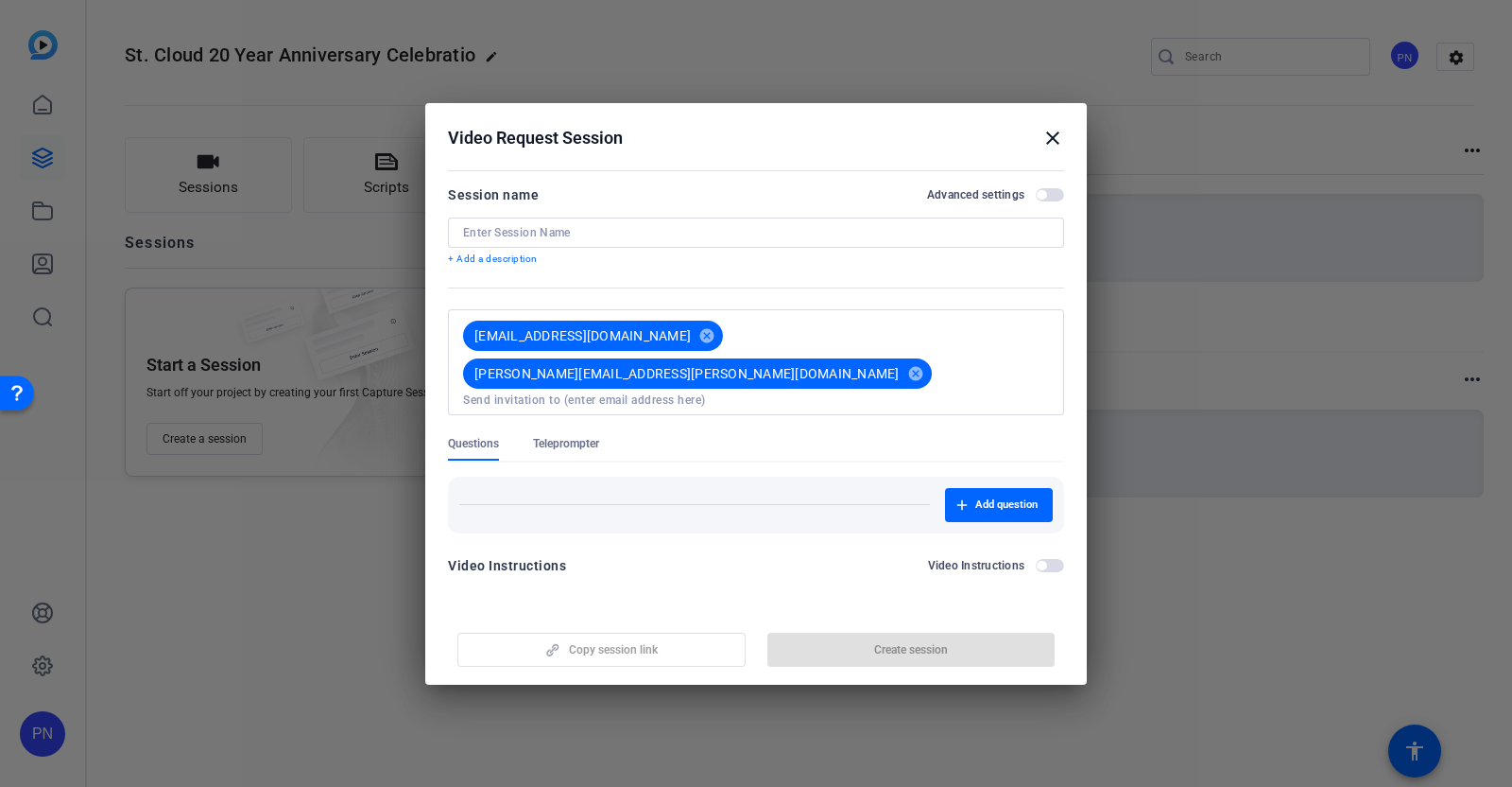
click at [827, 436] on div "Questions Teleprompter" at bounding box center [756, 448] width 616 height 25
click at [931, 392] on input at bounding box center [756, 400] width 586 height 15
paste input "[PERSON_NAME][EMAIL_ADDRESS][PERSON_NAME][DOMAIN_NAME]"
type input "[PERSON_NAME][EMAIL_ADDRESS][PERSON_NAME][DOMAIN_NAME]"
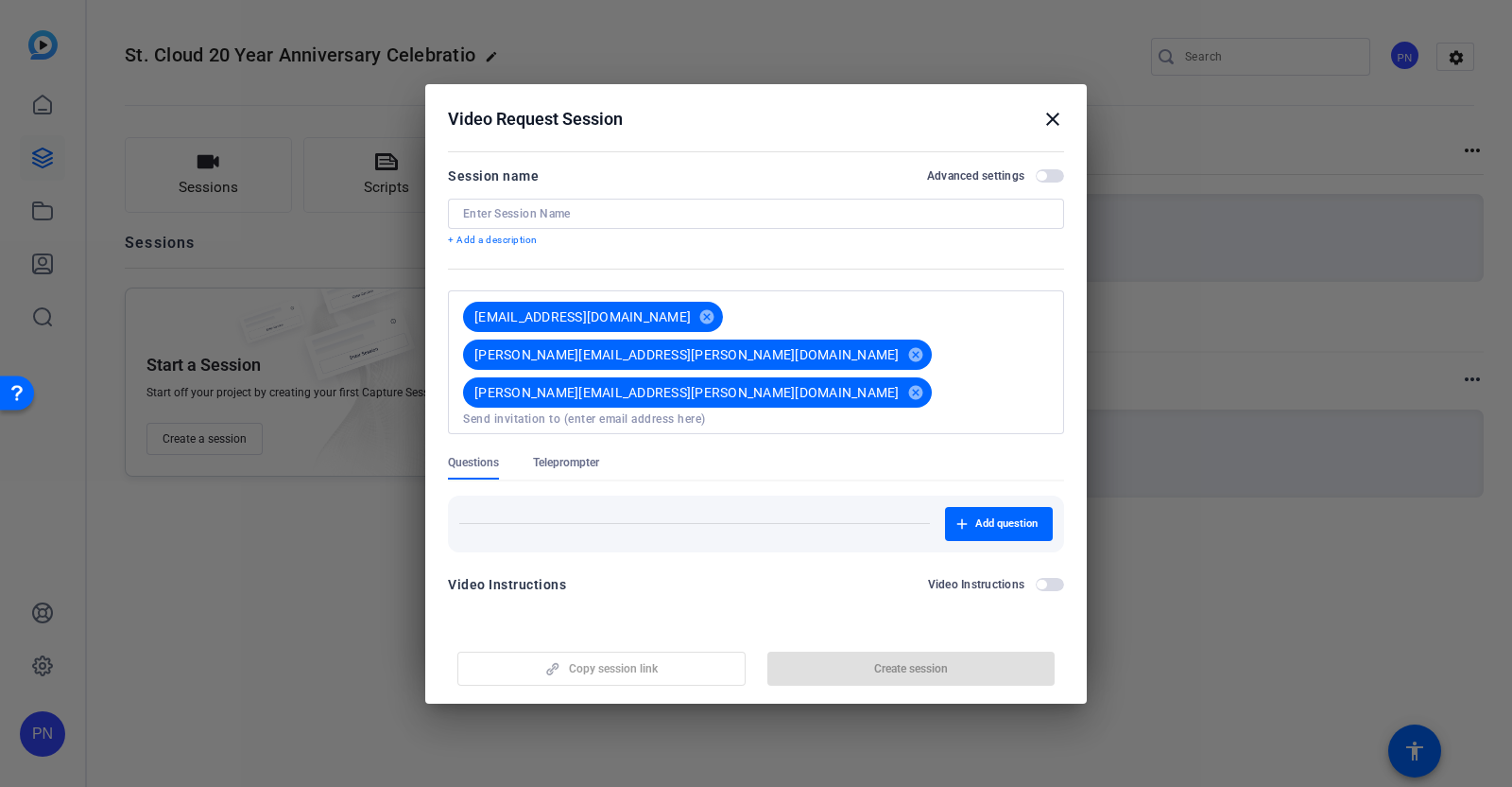
click at [909, 434] on div at bounding box center [756, 445] width 616 height 21
click at [822, 411] on input at bounding box center [756, 419] width 586 height 15
type input "[PERSON_NAME][EMAIL_ADDRESS][PERSON_NAME][DOMAIN_NAME]"
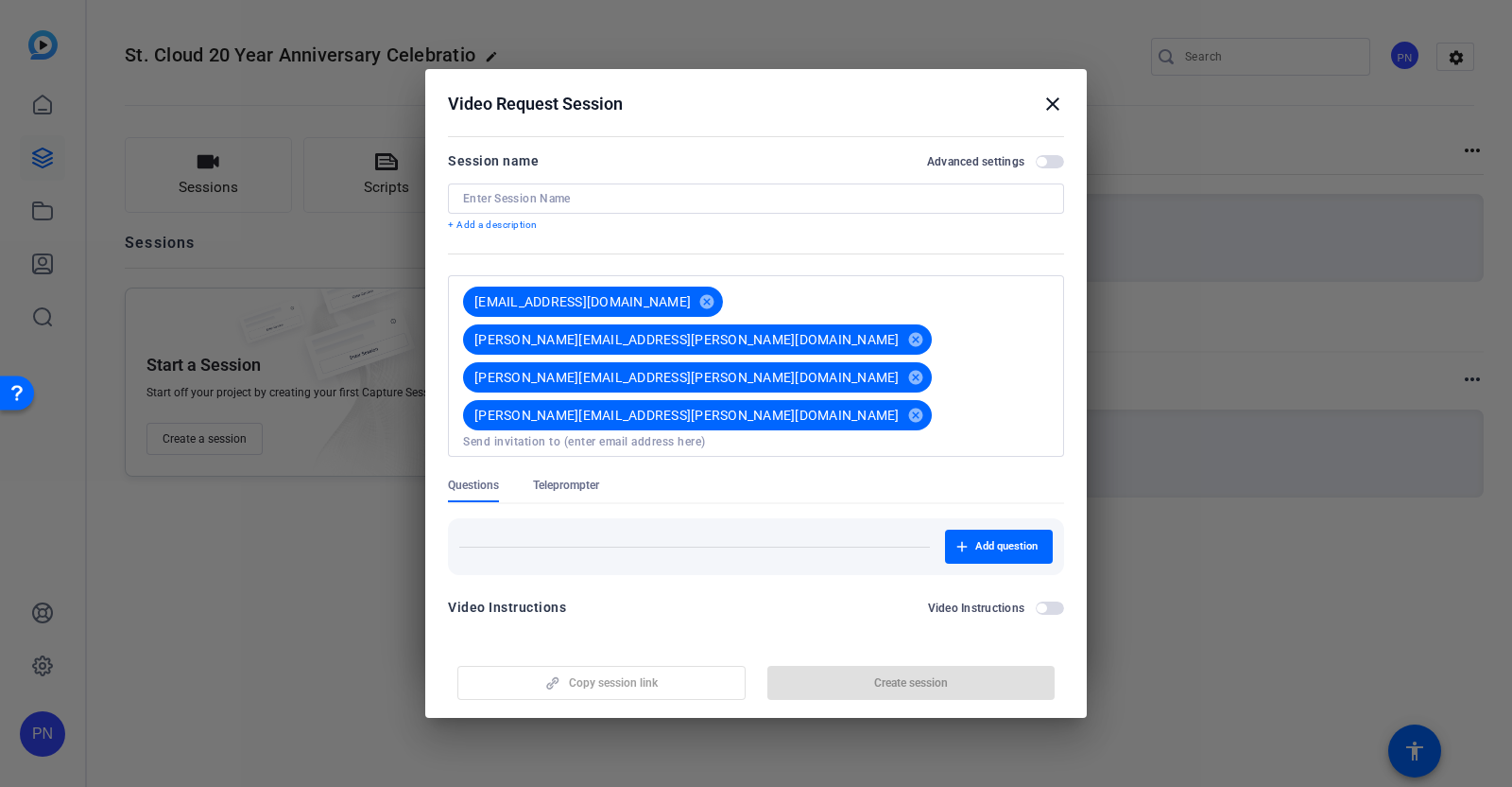
click at [838, 457] on div at bounding box center [756, 467] width 616 height 21
click at [921, 434] on input at bounding box center [756, 442] width 586 height 15
click at [908, 434] on input at bounding box center [756, 442] width 586 height 15
type input "[EMAIL_ADDRESS][PERSON_NAME][DOMAIN_NAME]"
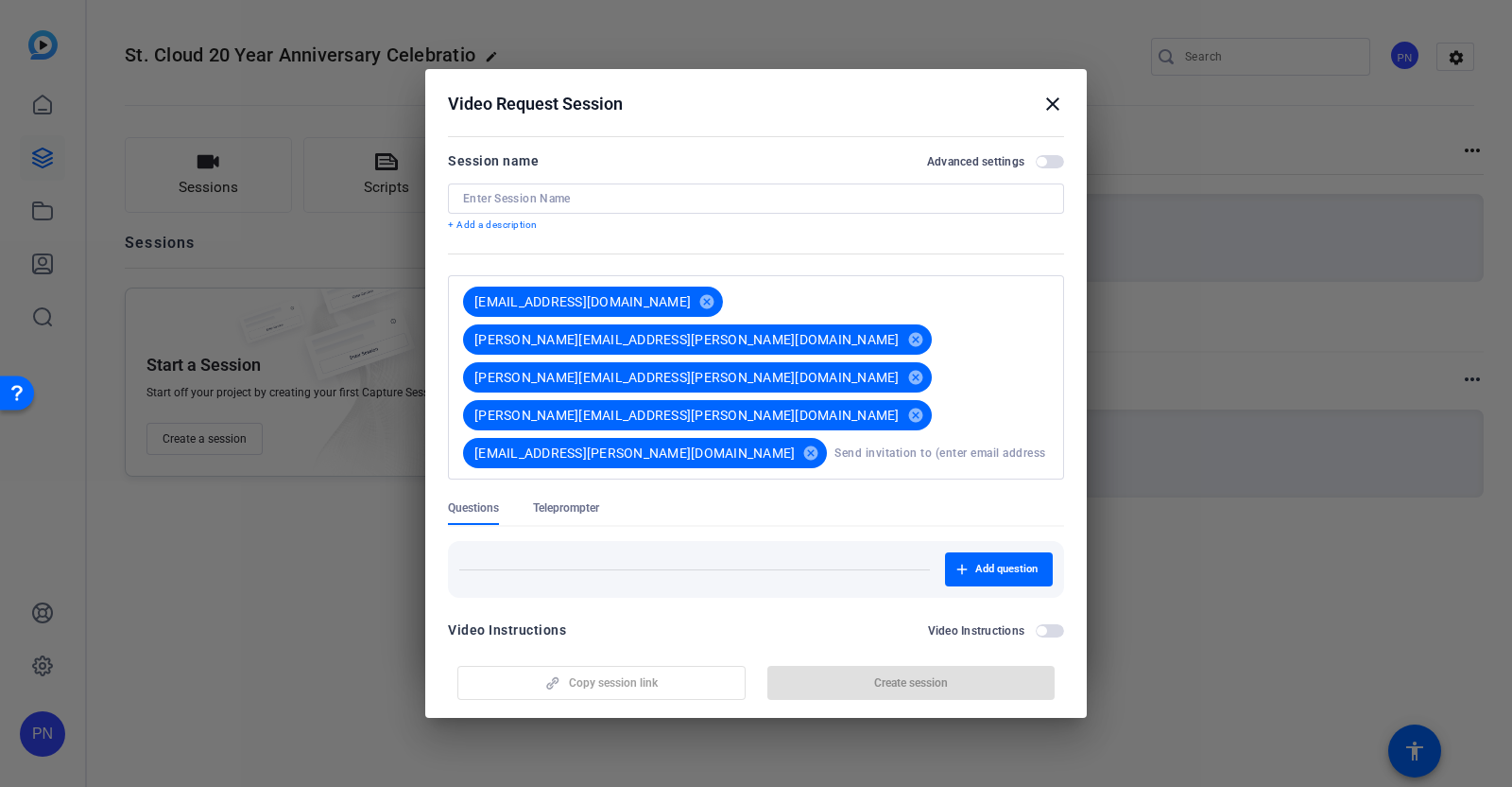
click at [907, 434] on input at bounding box center [941, 453] width 215 height 38
paste input "[PERSON_NAME][EMAIL_ADDRESS][PERSON_NAME][DOMAIN_NAME]"
type input "[PERSON_NAME][EMAIL_ADDRESS][PERSON_NAME][DOMAIN_NAME]"
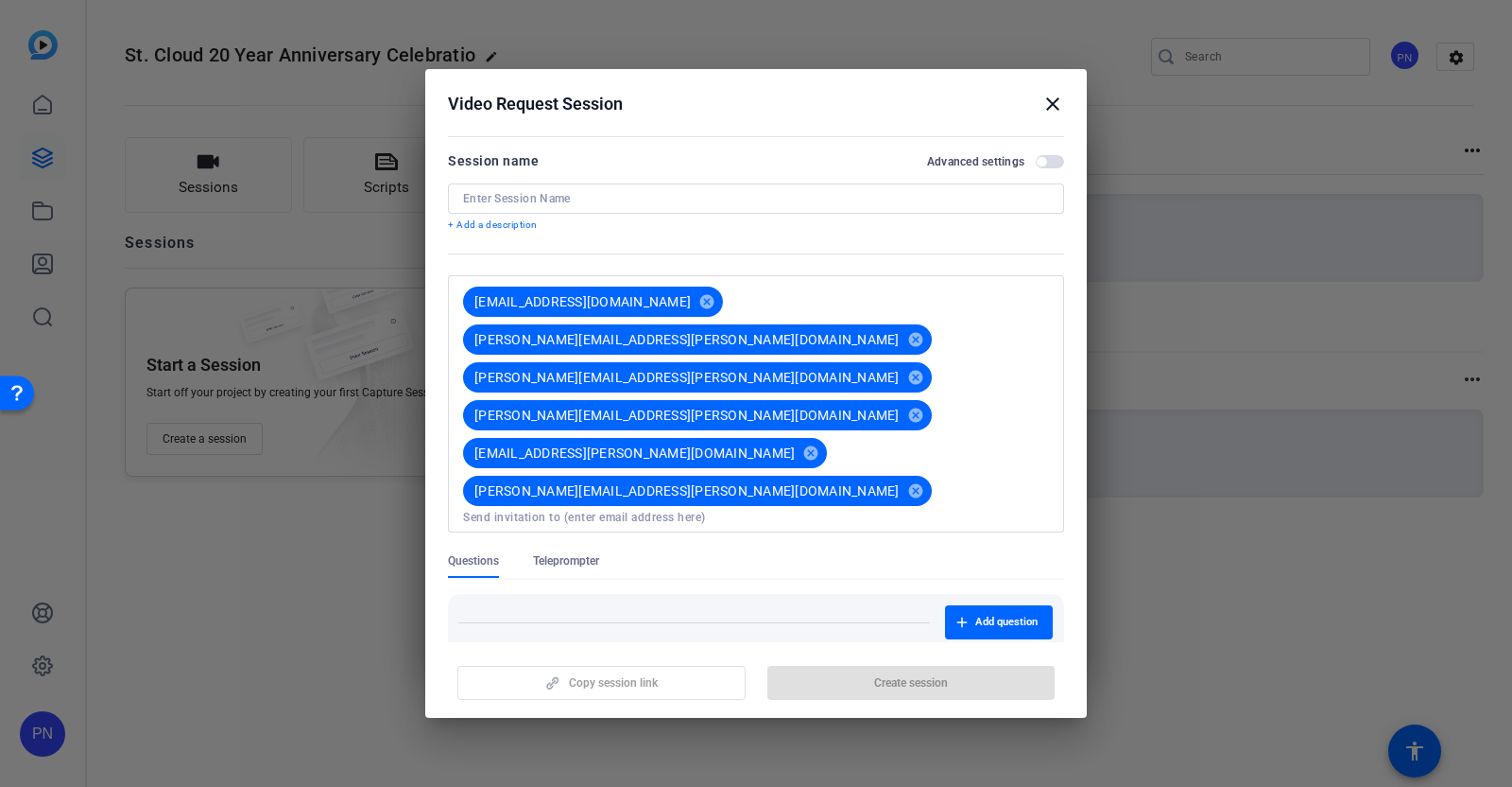
click at [942, 509] on input at bounding box center [756, 517] width 586 height 15
paste input "[PERSON_NAME][EMAIL_ADDRESS][PERSON_NAME][DOMAIN_NAME]"
type input "[PERSON_NAME][EMAIL_ADDRESS][PERSON_NAME][DOMAIN_NAME]"
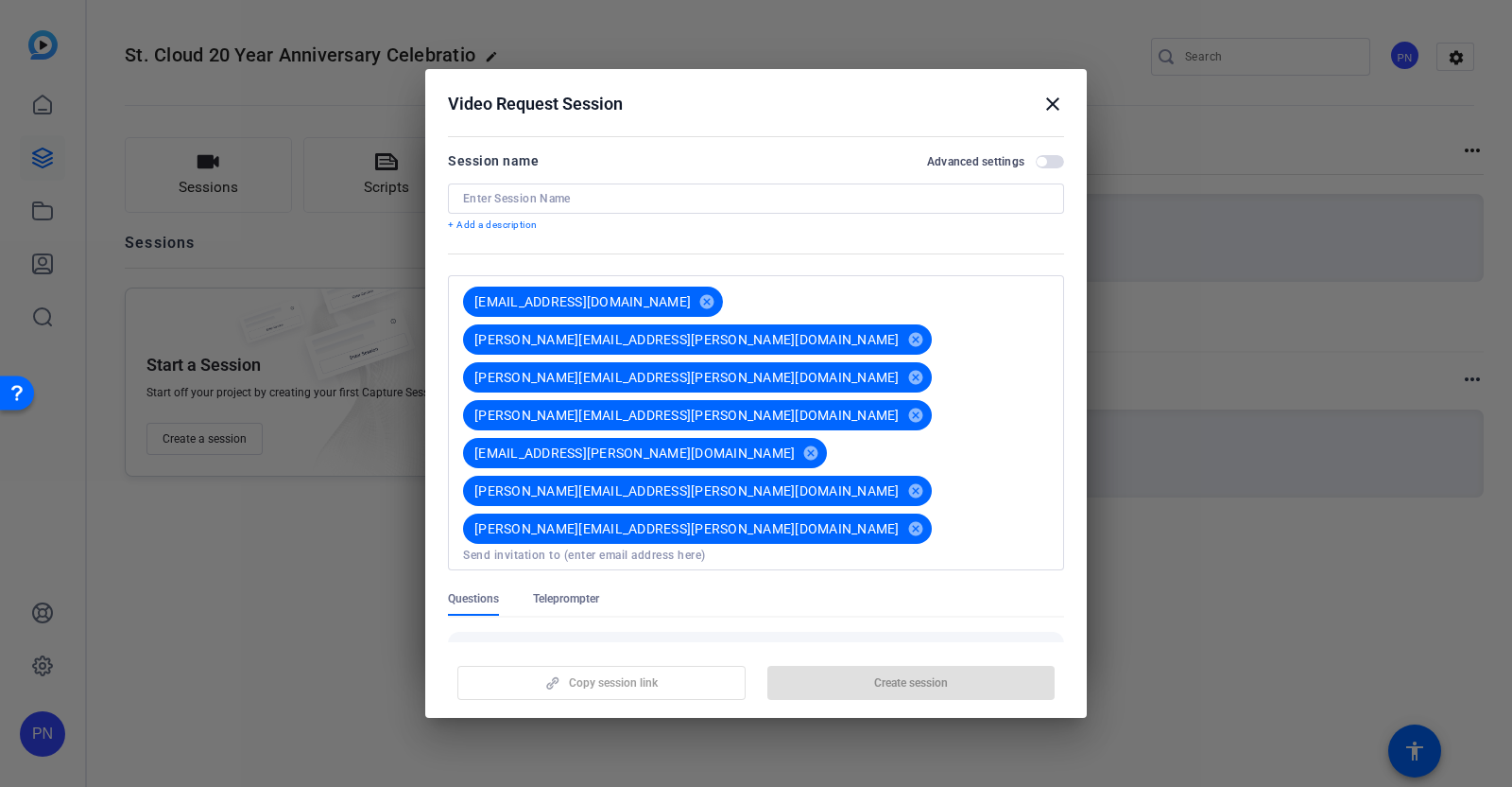
click at [727, 548] on input at bounding box center [756, 555] width 586 height 15
type input "[EMAIL_ADDRESS][DOMAIN_NAME]"
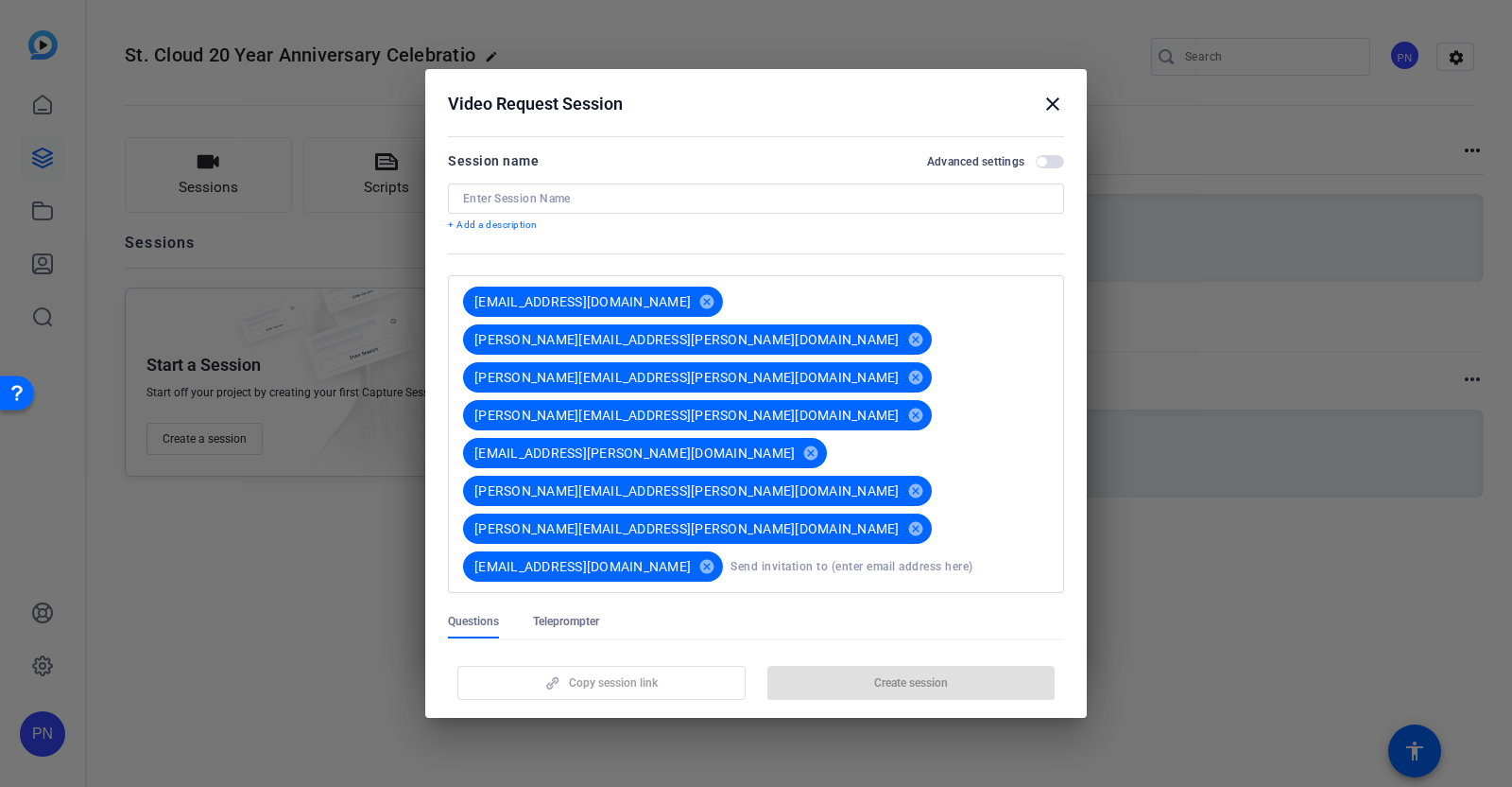
click at [913, 548] on input at bounding box center [889, 567] width 318 height 38
paste input "[EMAIL_ADDRESS][PERSON_NAME][DOMAIN_NAME]"
type input "[EMAIL_ADDRESS][PERSON_NAME][DOMAIN_NAME]"
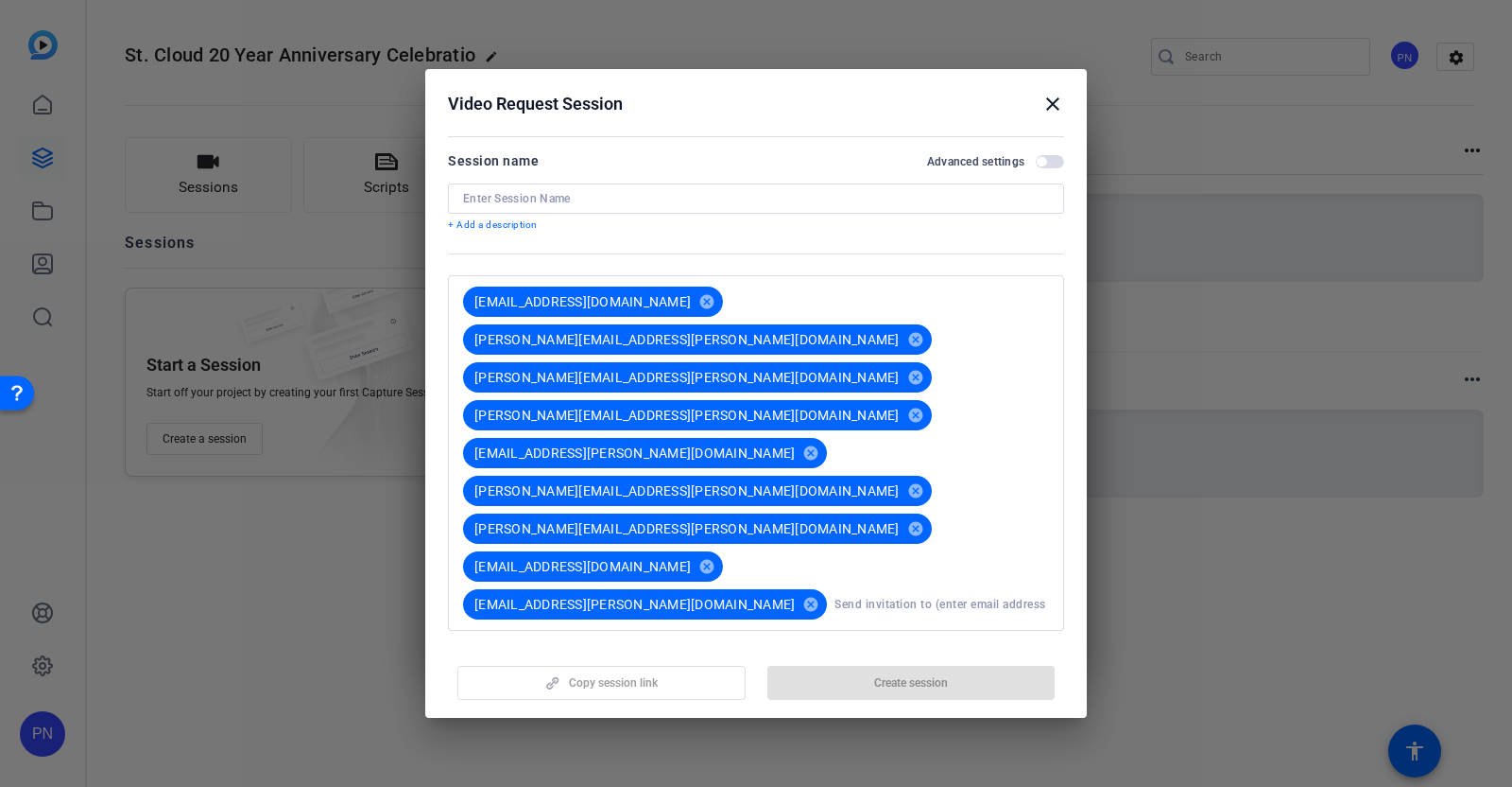
click at [834, 586] on input at bounding box center [941, 605] width 215 height 38
paste input "[PERSON_NAME][EMAIL_ADDRESS][DOMAIN_NAME]"
type input "[PERSON_NAME][EMAIL_ADDRESS][DOMAIN_NAME]"
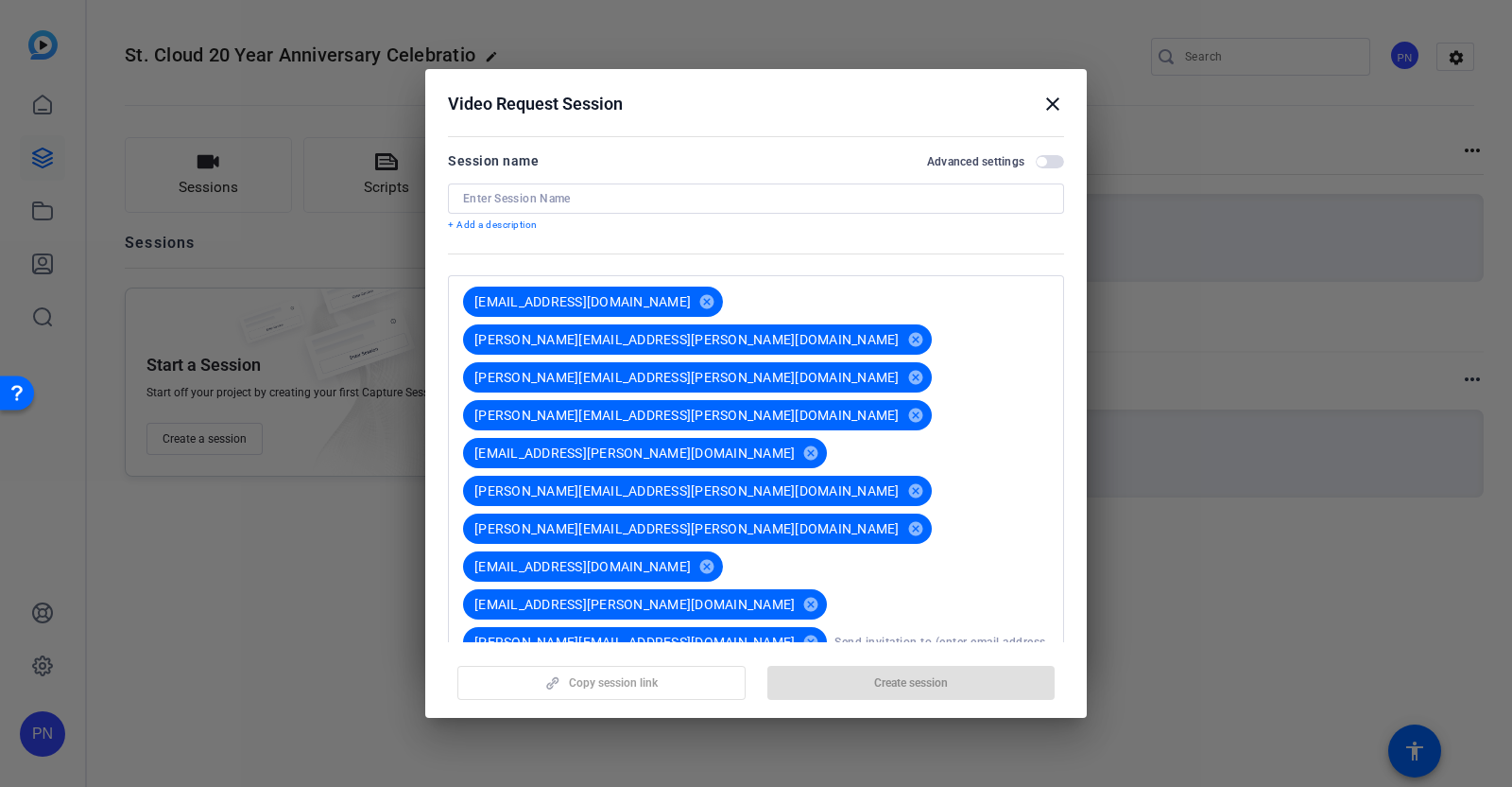
click at [957, 623] on input at bounding box center [941, 642] width 215 height 38
paste input "[PERSON_NAME][EMAIL_ADDRESS][PERSON_NAME][DOMAIN_NAME]"
type input "[PERSON_NAME][EMAIL_ADDRESS][PERSON_NAME][DOMAIN_NAME]"
click at [921, 698] on input at bounding box center [756, 706] width 586 height 15
paste input "[PERSON_NAME][EMAIL_ADDRESS][PERSON_NAME][DOMAIN_NAME]"
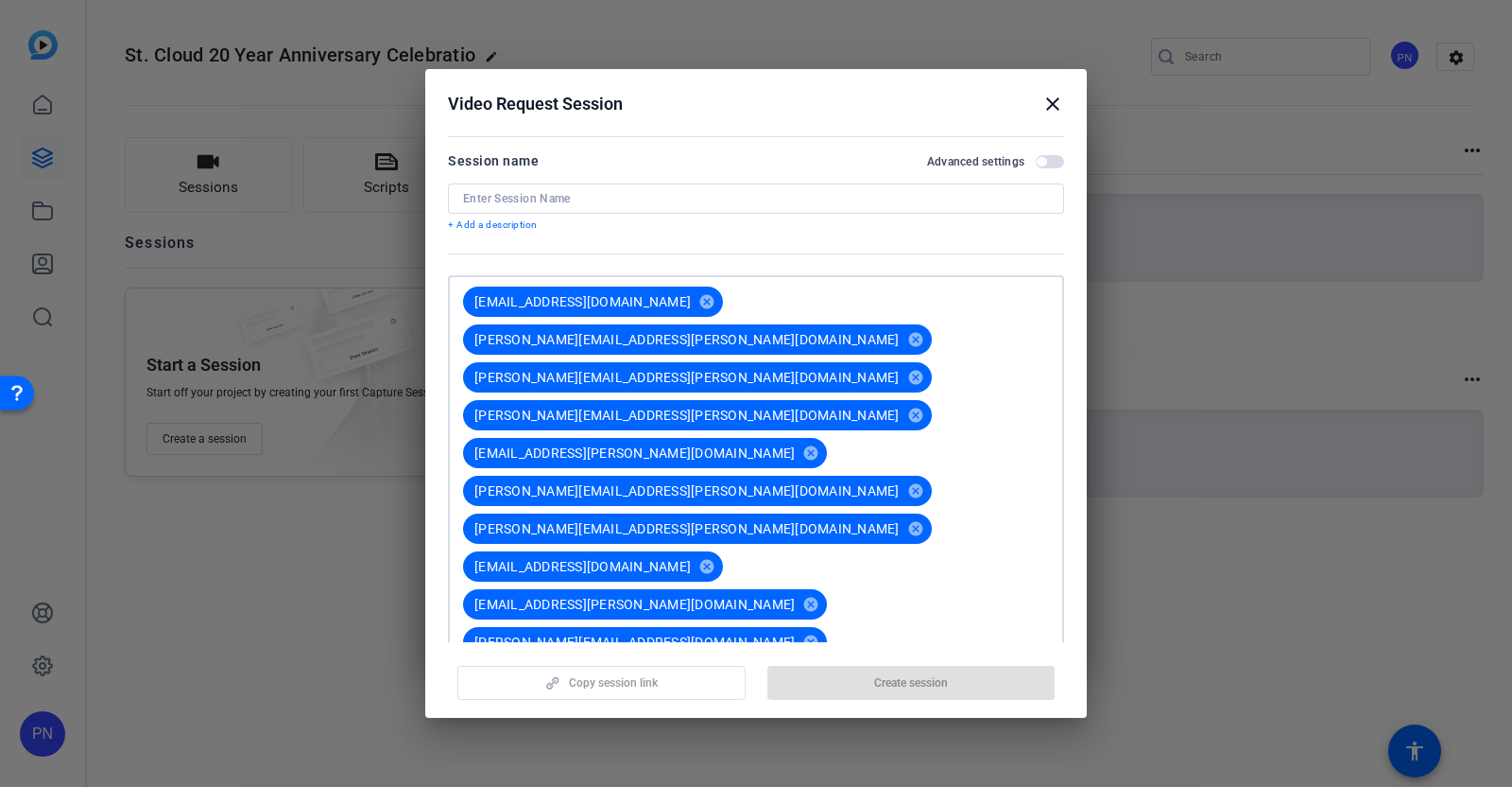
type input "[PERSON_NAME][EMAIL_ADDRESS][PERSON_NAME][DOMAIN_NAME]"
click at [898, 736] on input at bounding box center [756, 744] width 586 height 15
click at [731, 736] on input at bounding box center [756, 744] width 586 height 15
paste input "[PERSON_NAME][EMAIL_ADDRESS][PERSON_NAME][DOMAIN_NAME]"
type input "[PERSON_NAME][EMAIL_ADDRESS][PERSON_NAME][DOMAIN_NAME]"
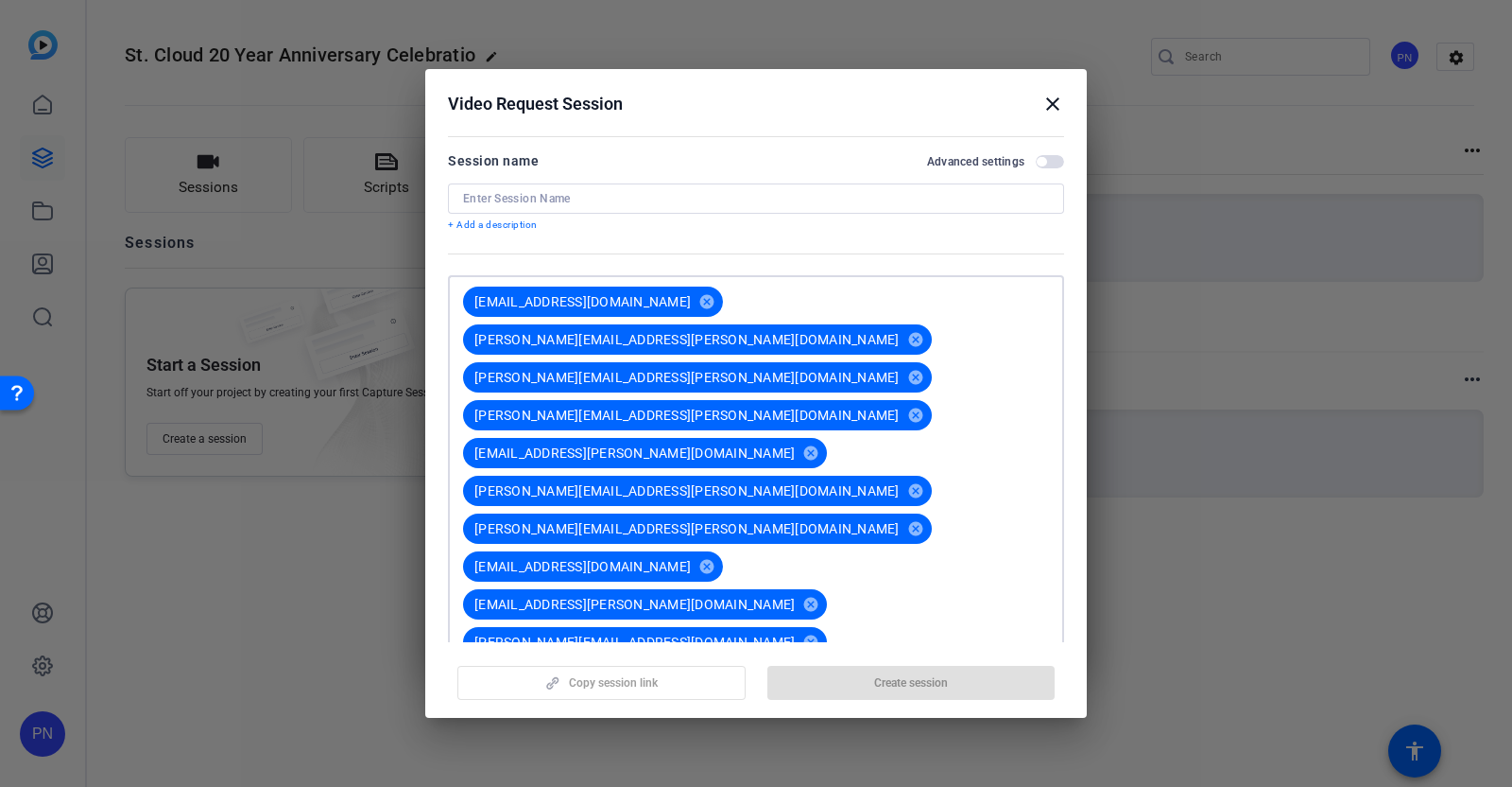
click at [730, 775] on input at bounding box center [756, 782] width 586 height 15
paste input "[PERSON_NAME][EMAIL_ADDRESS][PERSON_NAME][DOMAIN_NAME]"
type input "[PERSON_NAME][EMAIL_ADDRESS][PERSON_NAME][DOMAIN_NAME]"
click at [981, 546] on div "[EMAIL_ADDRESS][DOMAIN_NAME] cancel [PERSON_NAME][EMAIL_ADDRESS][PERSON_NAME][D…" at bounding box center [752, 554] width 593 height 545
click at [1036, 158] on span "button" at bounding box center [1041, 162] width 10 height 10
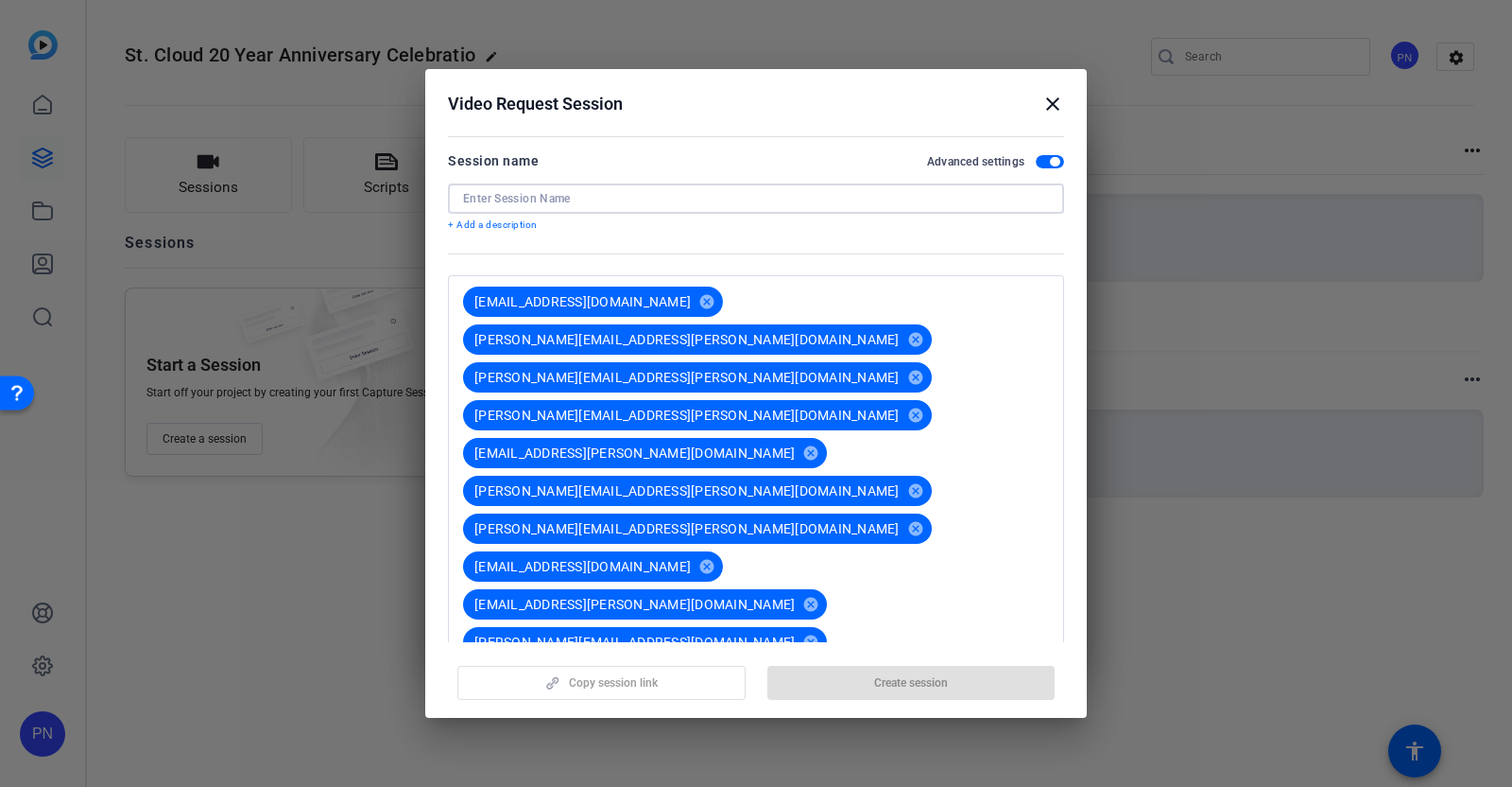
click at [588, 197] on input at bounding box center [756, 198] width 586 height 15
paste input "St. Cloud 20 Year Anniversary Celebration"
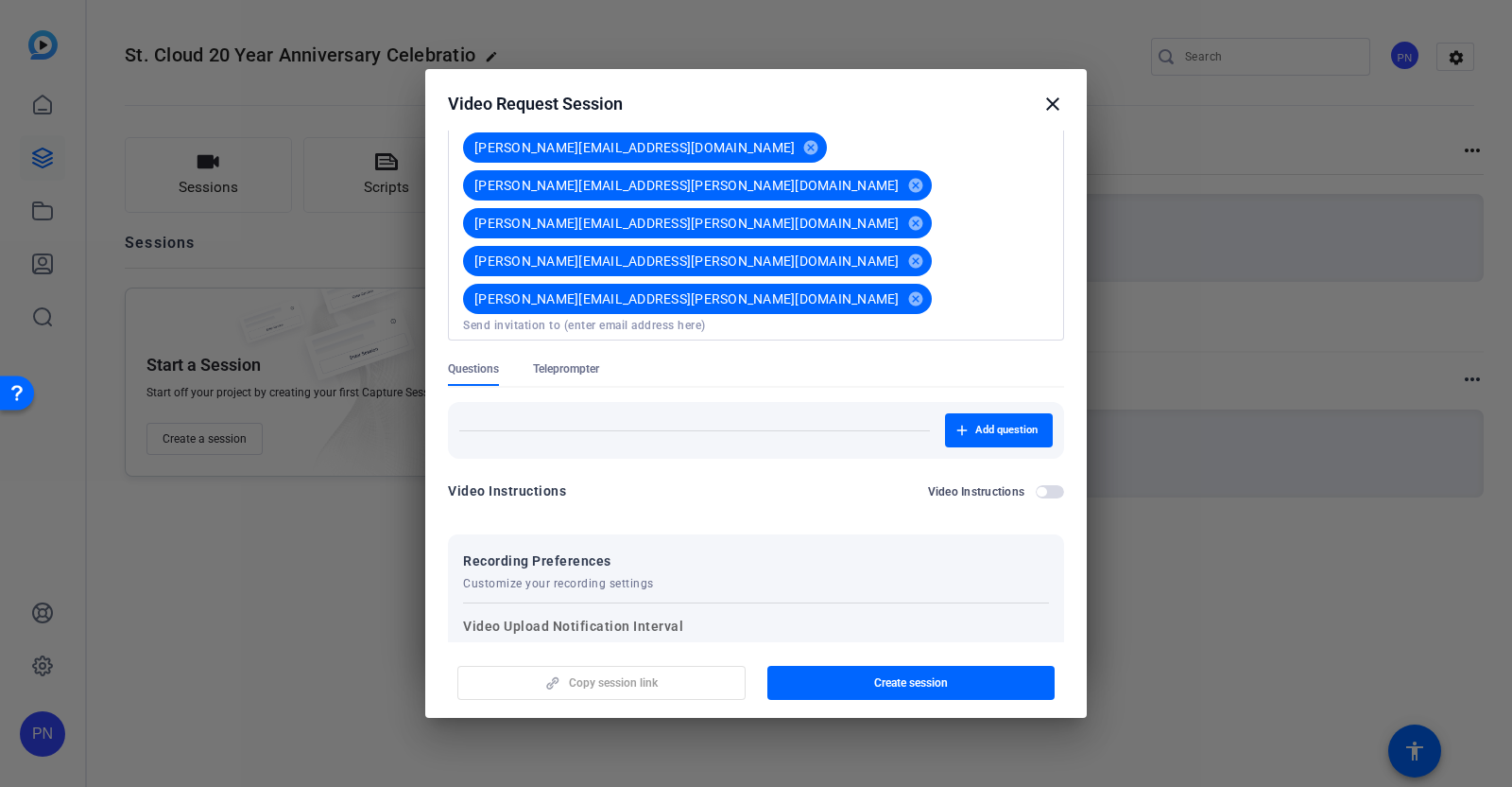
scroll to position [506, 0]
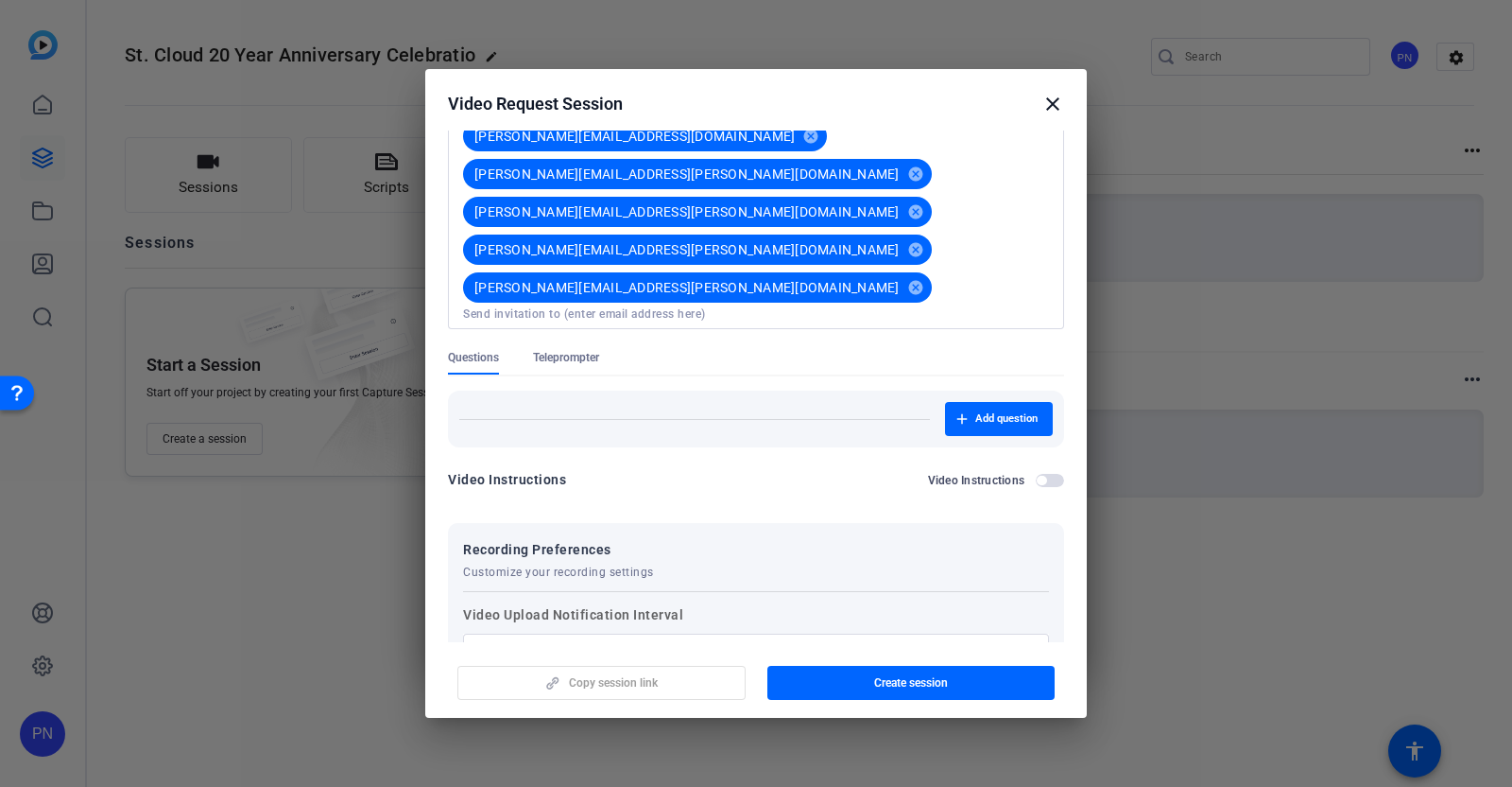
type input "St. Cloud 20 Year Anniversary Celebration"
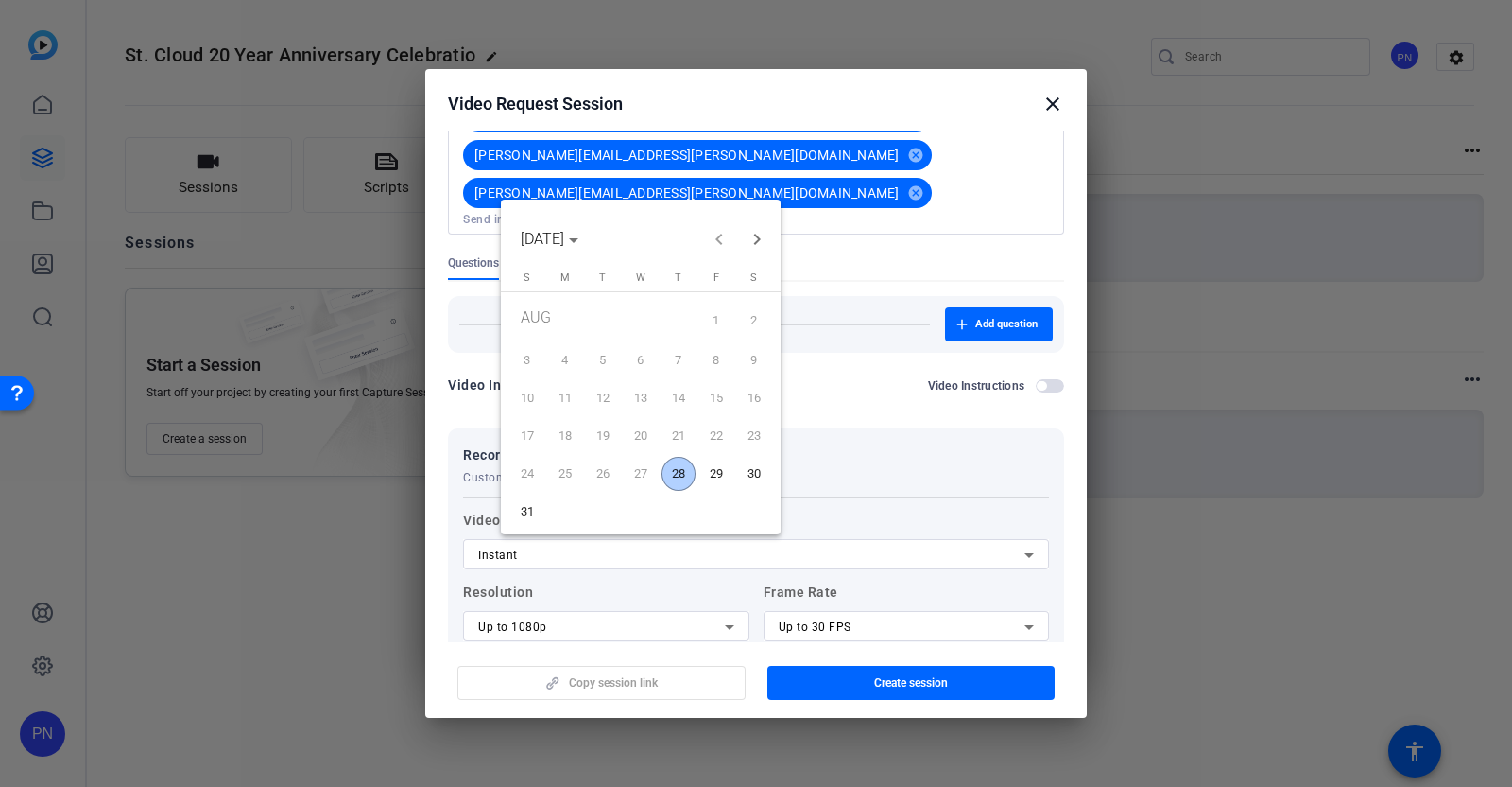
click at [670, 469] on span "28" at bounding box center [679, 474] width 34 height 34
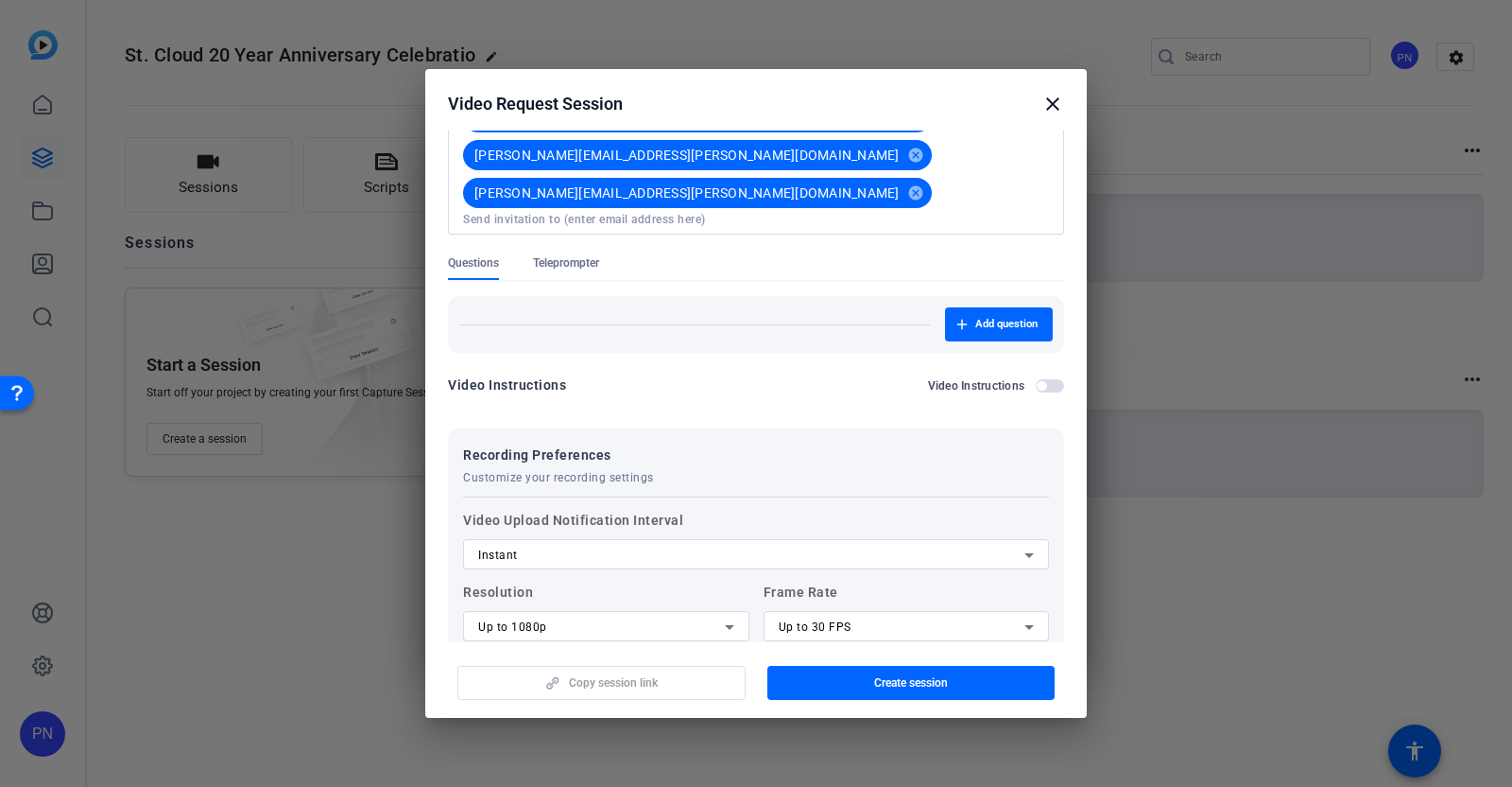
type input "[DATE]"
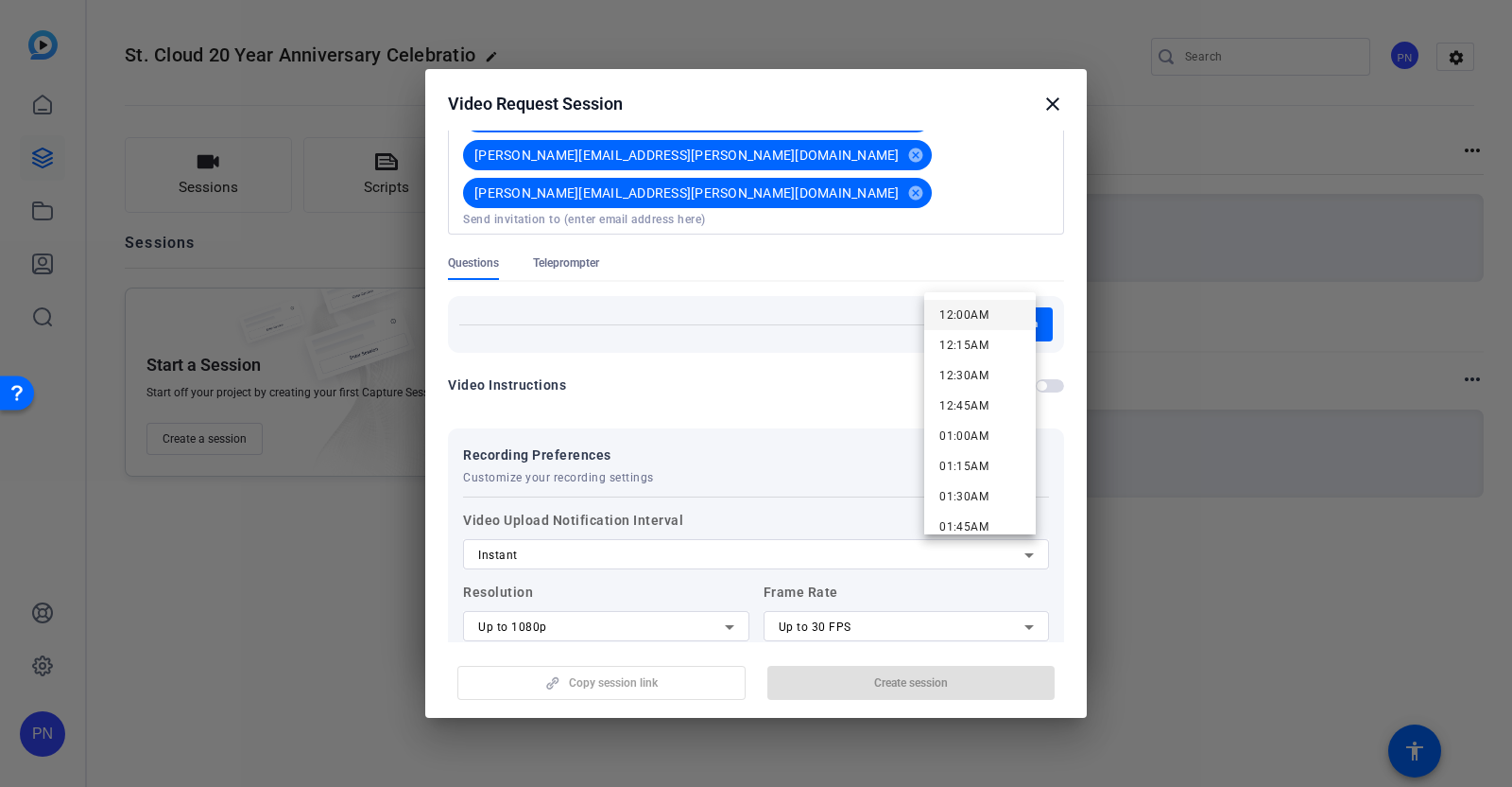
click at [971, 314] on span "12:00AM" at bounding box center [964, 315] width 50 height 13
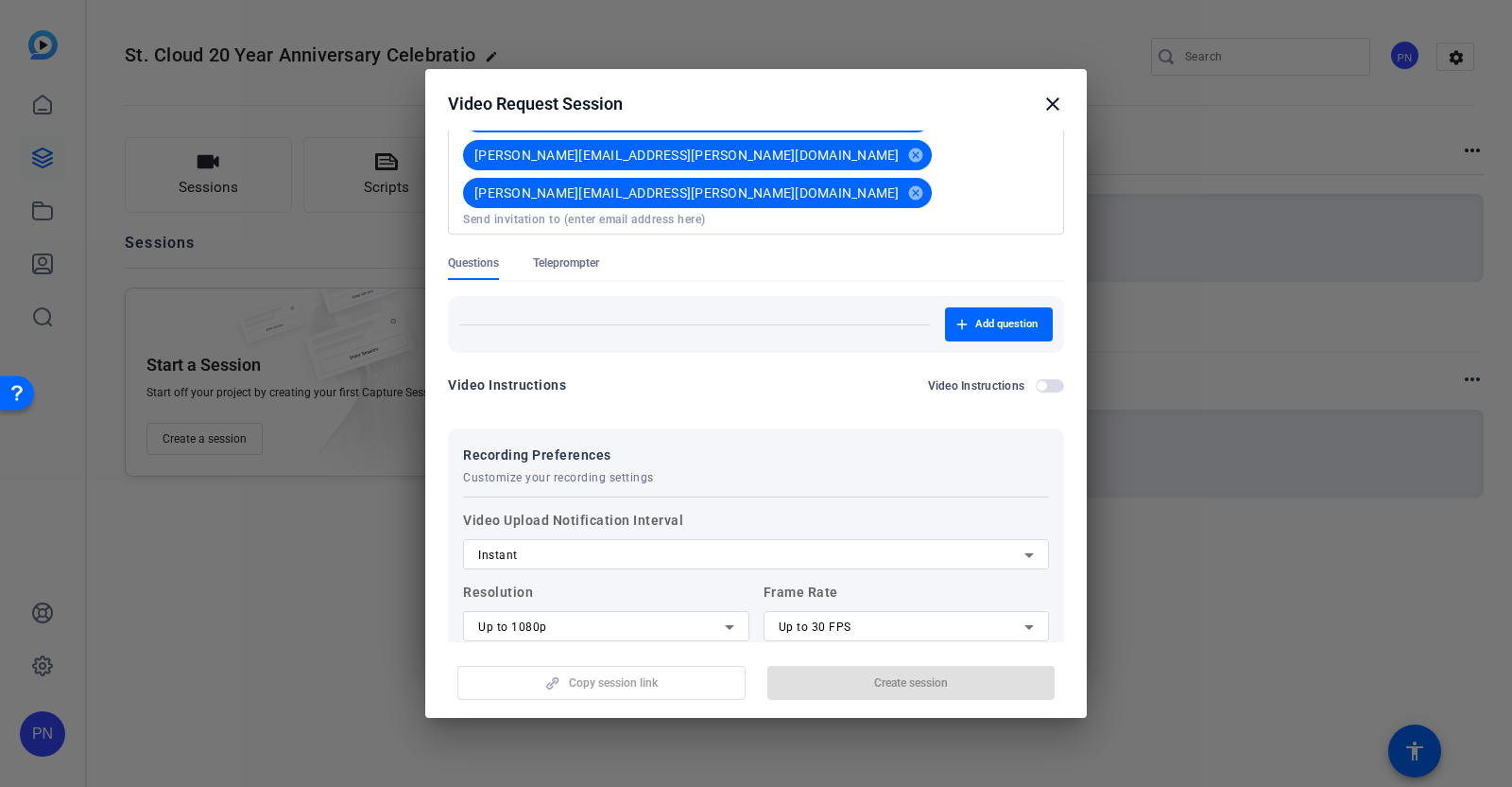
type input "12:00AM"
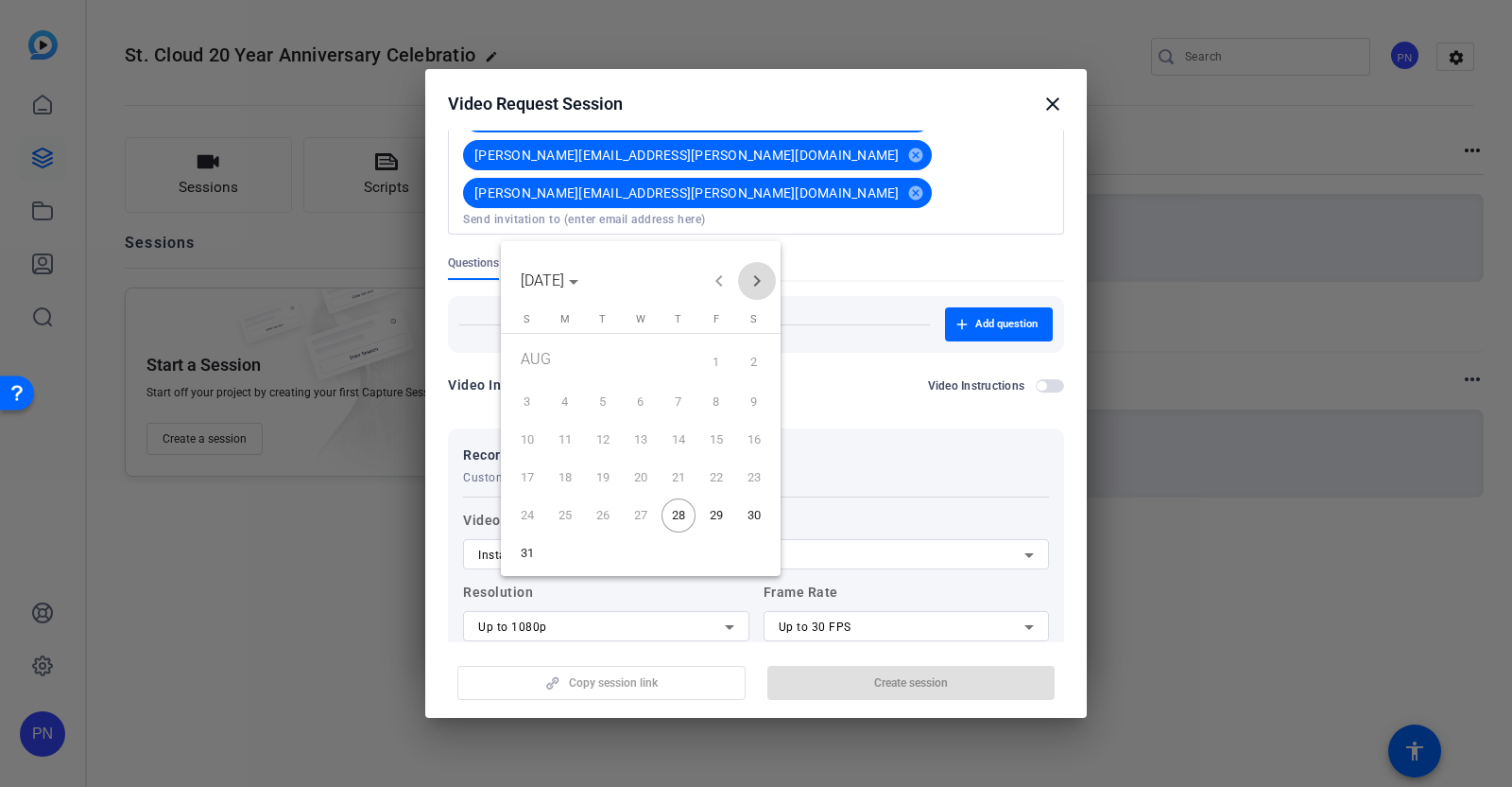
click at [757, 276] on span "Next month" at bounding box center [757, 281] width 38 height 38
click at [600, 541] on span "30" at bounding box center [603, 549] width 34 height 34
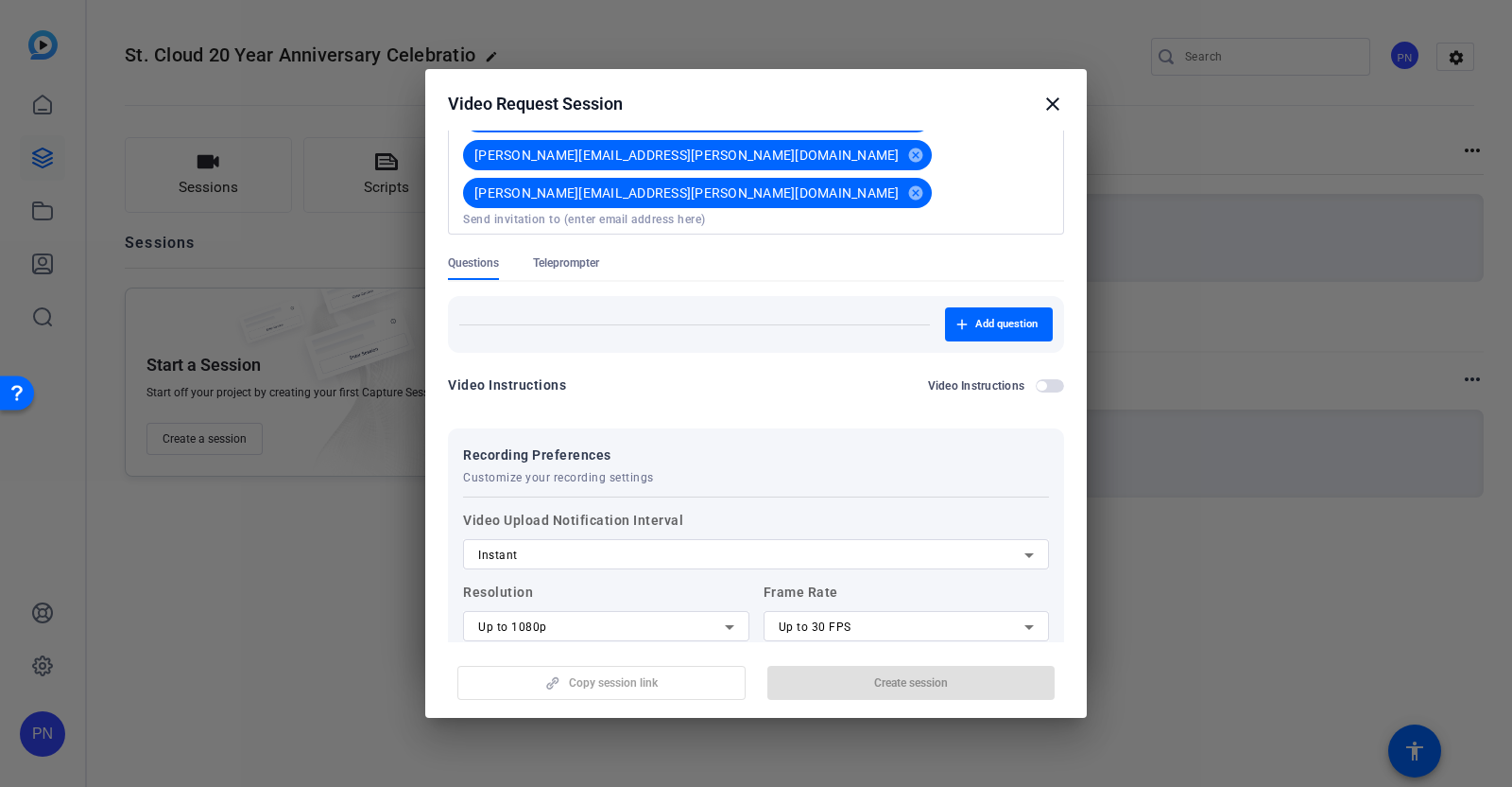
type input "[DATE]"
type input "12:15AM"
click at [920, 682] on span "Create session" at bounding box center [910, 683] width 73 height 15
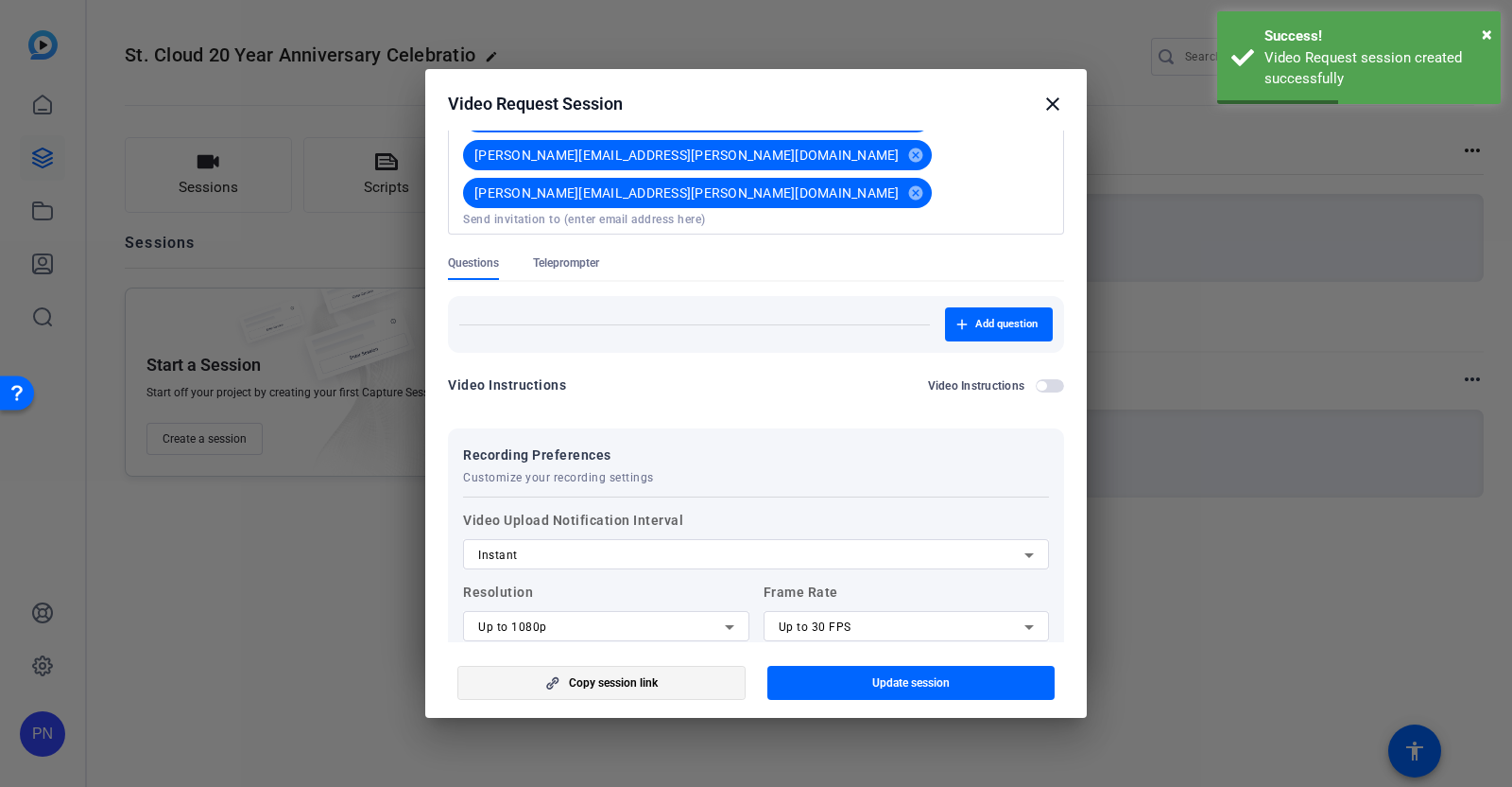
click at [648, 695] on span "button" at bounding box center [602, 683] width 286 height 46
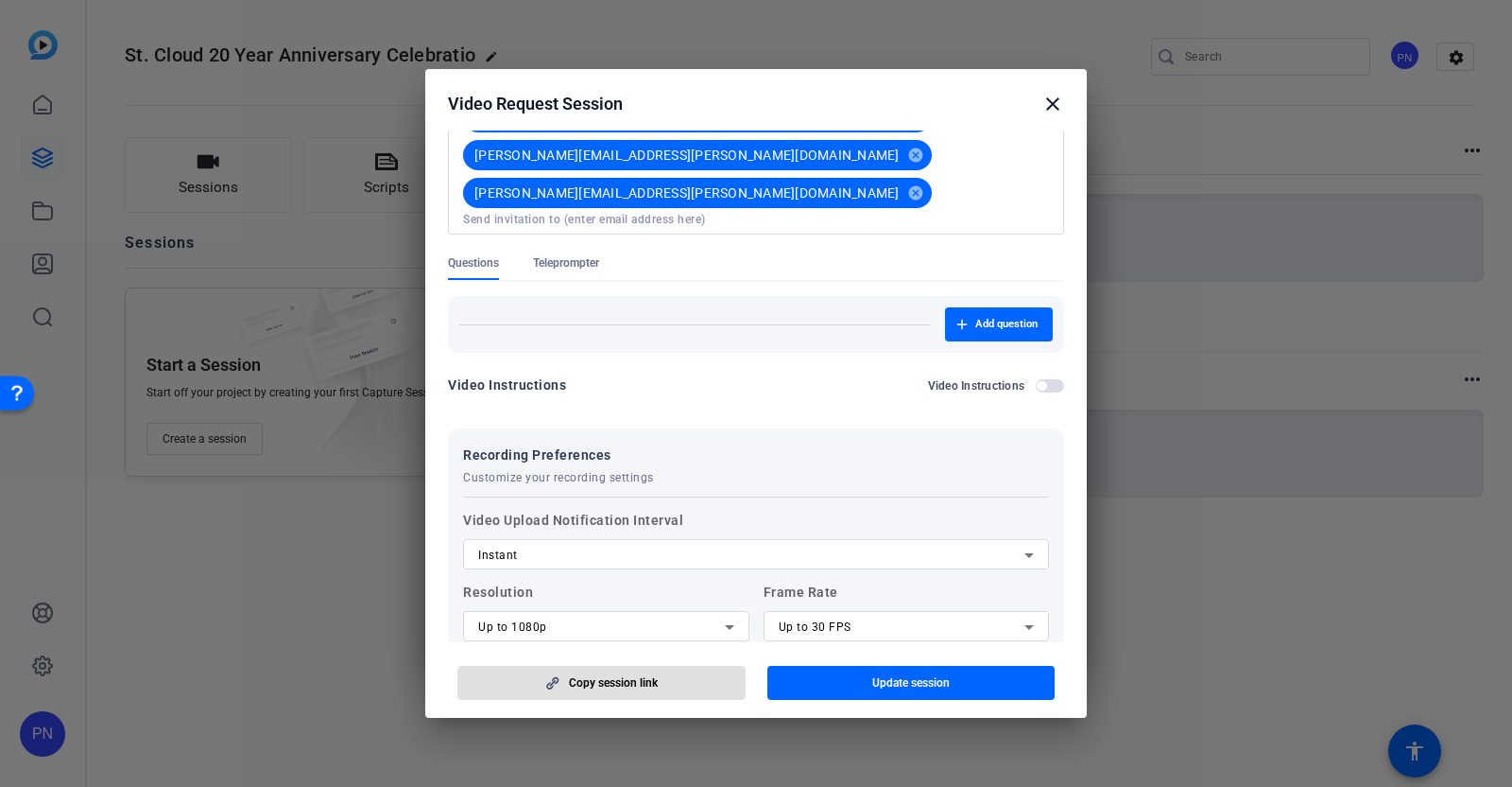
click at [624, 689] on span "Copy session link" at bounding box center [613, 683] width 89 height 15
click at [1044, 105] on mat-icon "close" at bounding box center [1052, 104] width 23 height 23
